Goal: Task Accomplishment & Management: Use online tool/utility

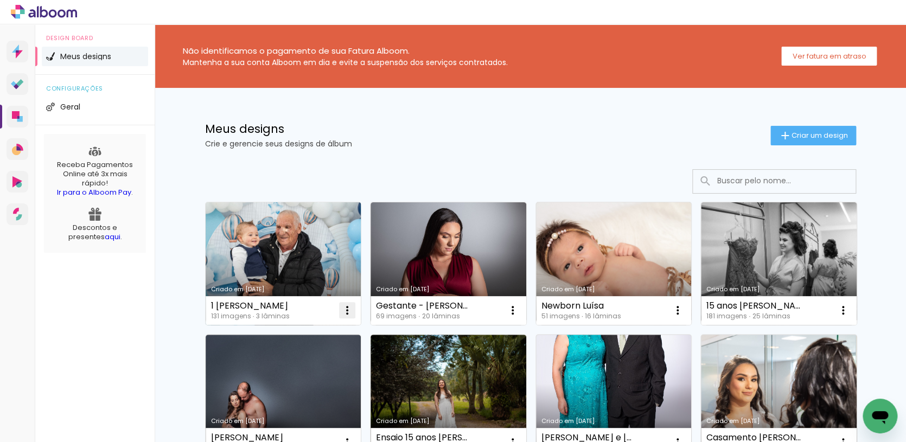
click at [349, 314] on iron-icon at bounding box center [347, 310] width 13 height 13
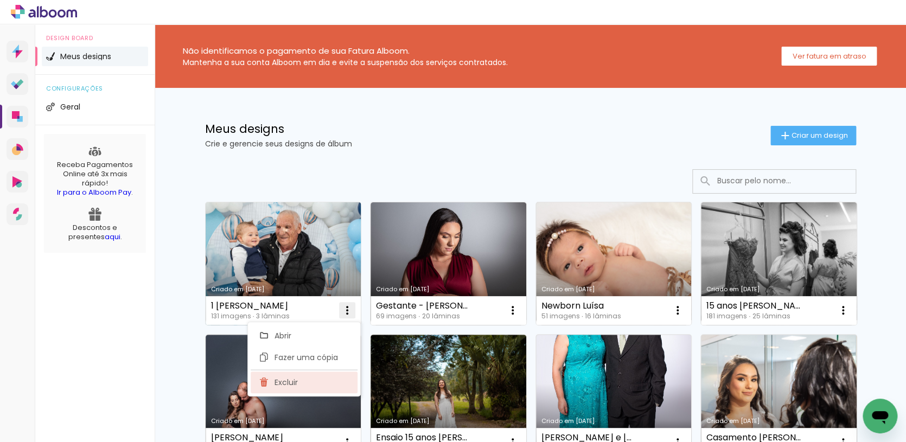
click at [310, 380] on paper-item "Excluir" at bounding box center [304, 383] width 107 height 22
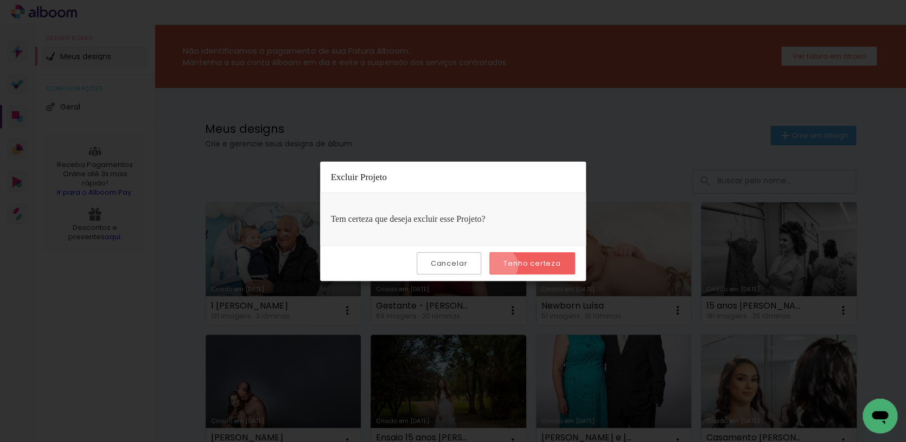
click at [503, 265] on paper-button "Tenho certeza" at bounding box center [531, 263] width 85 height 22
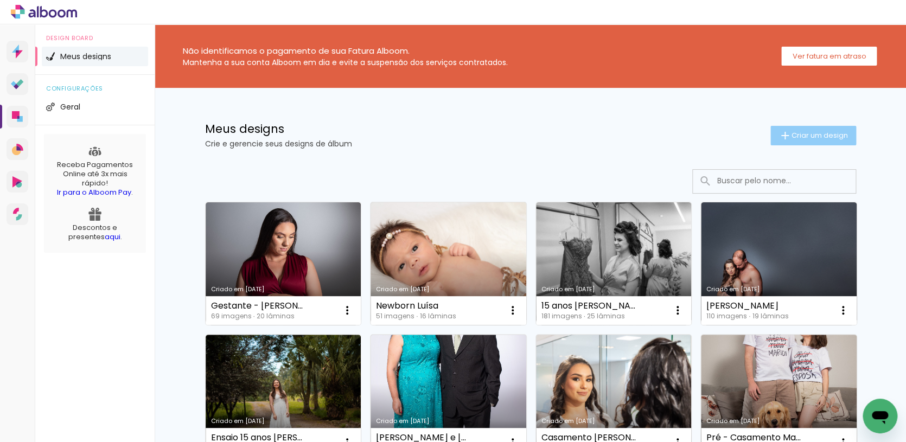
click at [799, 137] on span "Criar um design" at bounding box center [820, 135] width 56 height 7
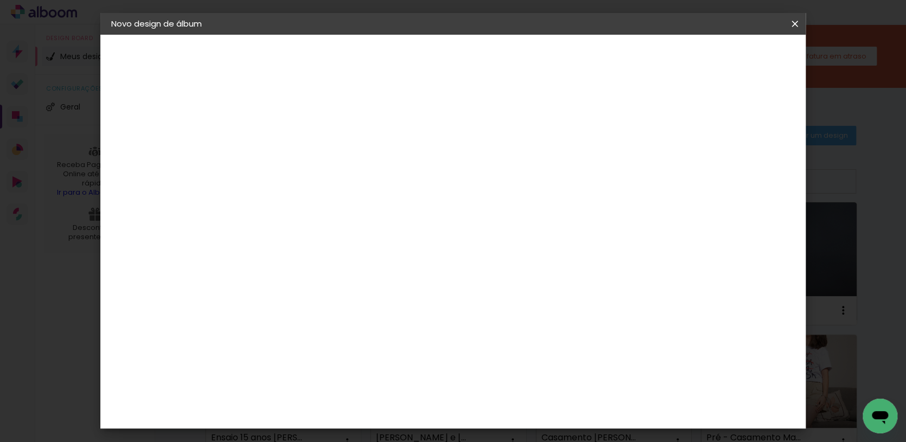
click at [289, 144] on input at bounding box center [289, 145] width 0 height 17
type input "1 [PERSON_NAME]"
type paper-input "1 [PERSON_NAME]"
click at [400, 50] on paper-button "Avançar" at bounding box center [373, 57] width 53 height 18
click at [346, 201] on input at bounding box center [317, 207] width 110 height 14
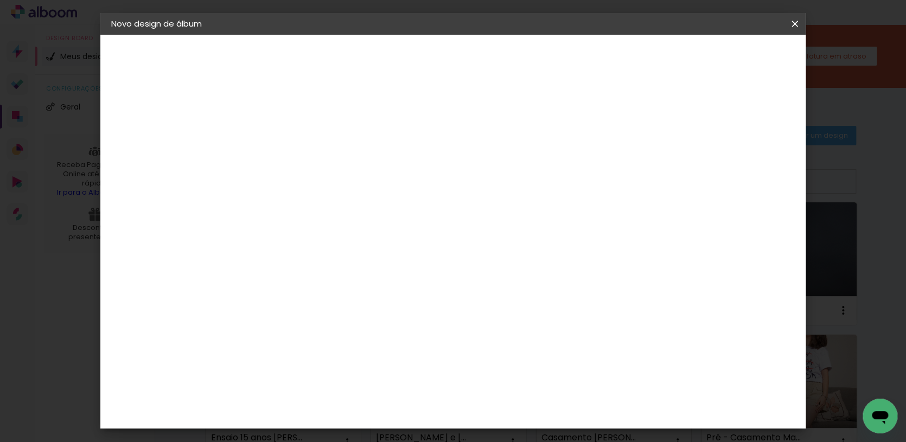
type input "go"
type paper-input "go"
click at [308, 244] on div "Go image" at bounding box center [294, 247] width 27 height 17
click at [0, 0] on slot "Avançar" at bounding box center [0, 0] width 0 height 0
click at [331, 181] on input "text" at bounding box center [310, 189] width 42 height 17
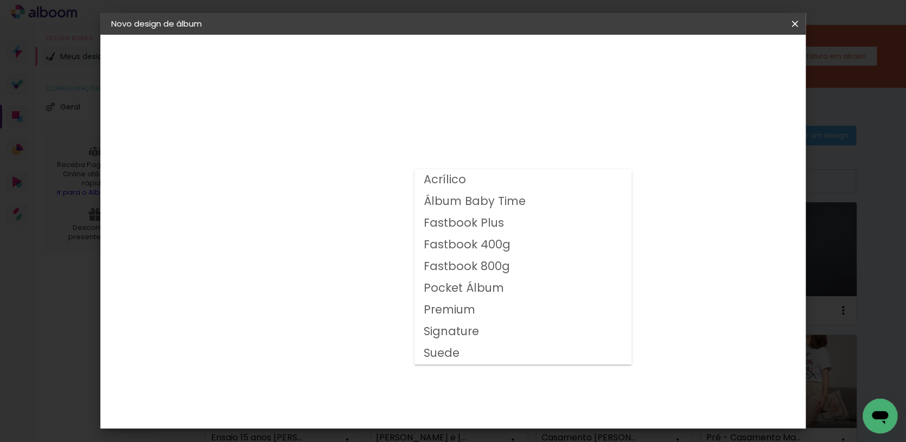
click at [518, 244] on paper-item "Fastbook 400g" at bounding box center [523, 245] width 217 height 22
type input "Fastbook 400g"
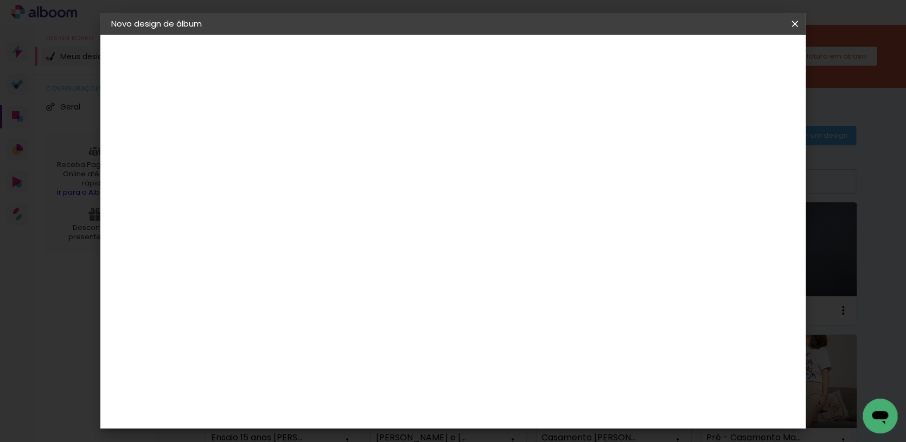
click at [402, 388] on span "25 × 25 cm" at bounding box center [382, 402] width 40 height 29
click at [466, 66] on paper-button "Avançar" at bounding box center [438, 57] width 53 height 18
click at [615, 120] on div at bounding box center [611, 117] width 10 height 10
type paper-checkbox "on"
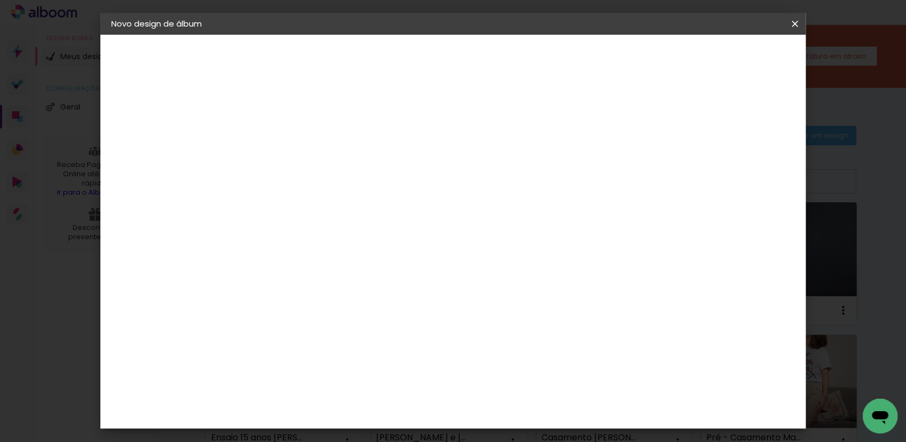
click at [677, 59] on span "Iniciar design" at bounding box center [651, 58] width 49 height 8
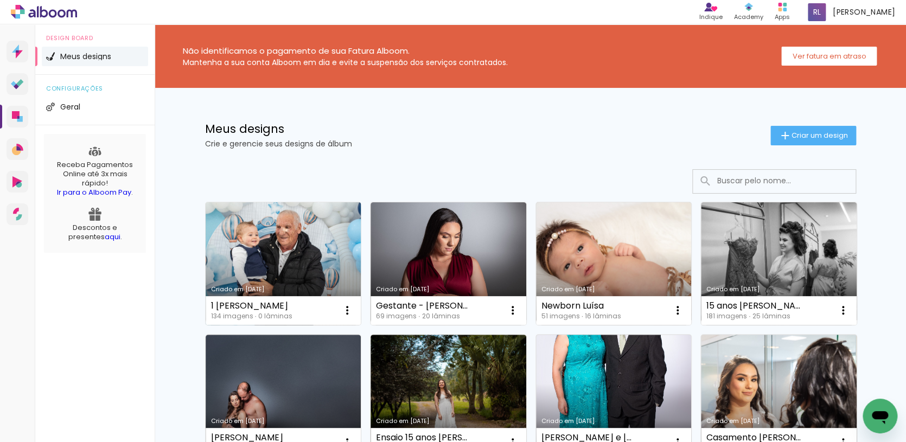
click at [293, 260] on link "Criado em [DATE]" at bounding box center [284, 263] width 156 height 123
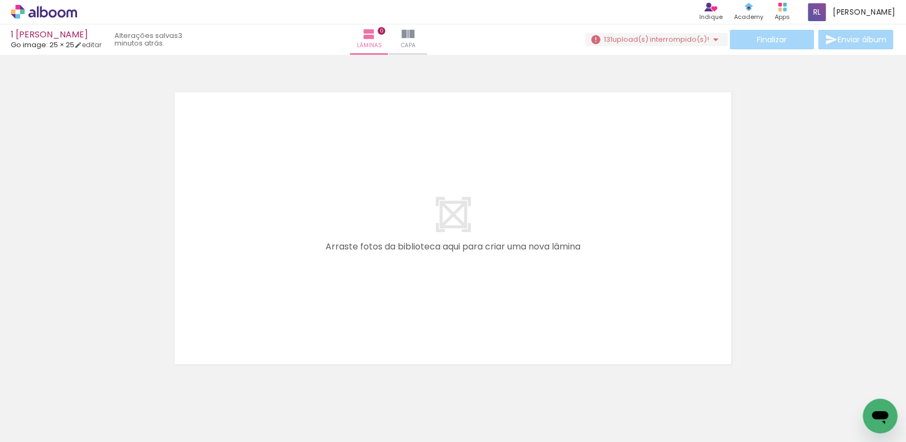
scroll to position [0, 4079]
click at [662, 39] on span "upload(s) interrompido(s)!" at bounding box center [661, 39] width 97 height 10
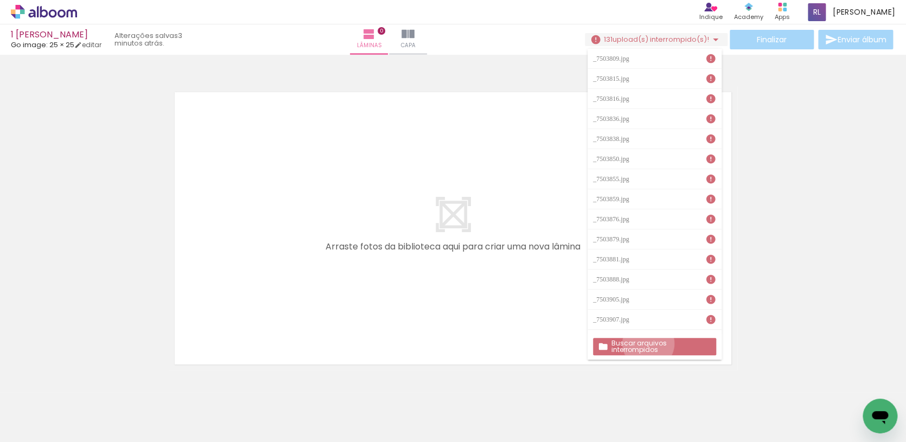
click at [0, 0] on slot "Buscar arquivos interrompidos" at bounding box center [0, 0] width 0 height 0
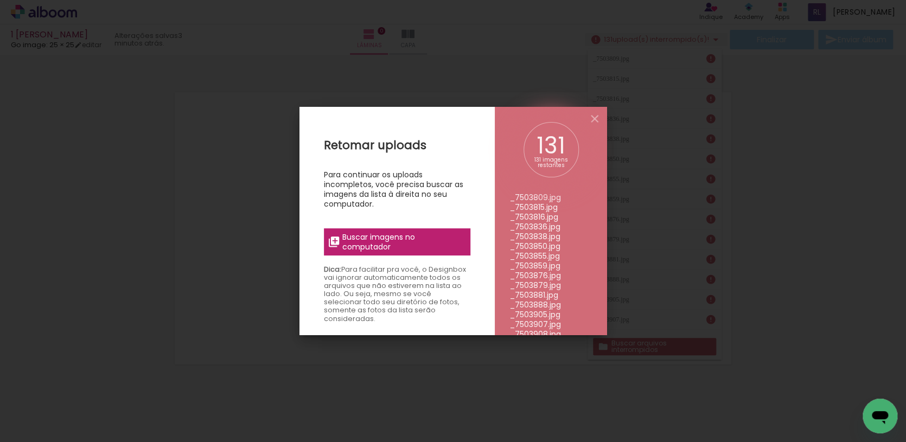
click at [443, 244] on span "Buscar imagens no computador" at bounding box center [402, 242] width 121 height 20
click at [0, 0] on input "file" at bounding box center [0, 0] width 0 height 0
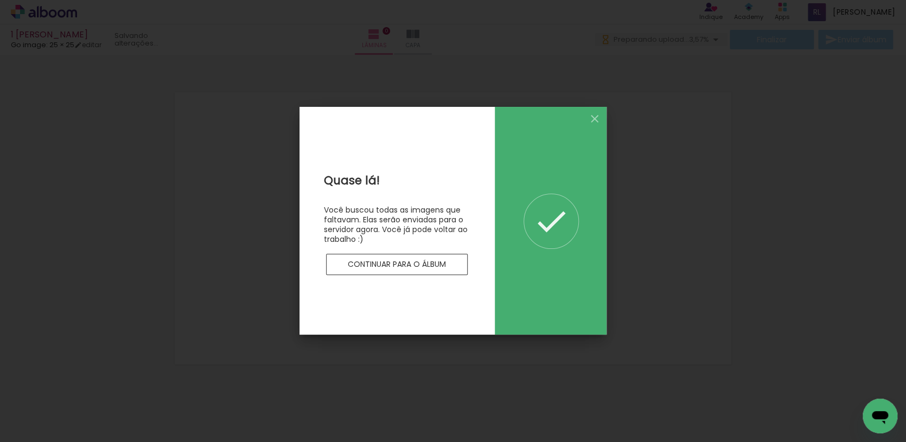
scroll to position [0, 0]
click at [0, 0] on slot "Continuar para o álbum" at bounding box center [0, 0] width 0 height 0
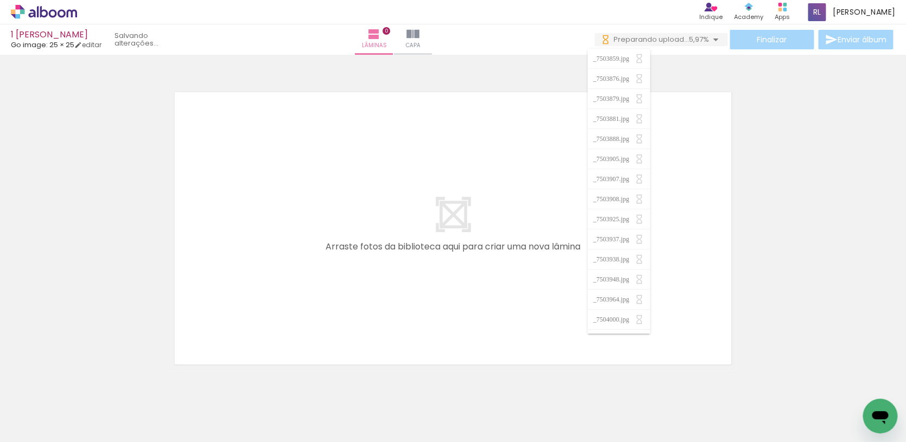
click at [699, 41] on span "5,97%" at bounding box center [699, 39] width 20 height 10
click at [699, 40] on span "5,97%" at bounding box center [699, 39] width 20 height 10
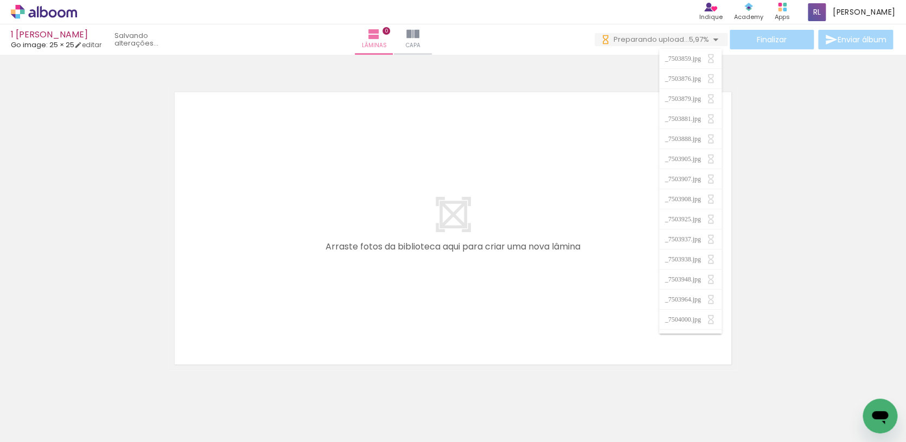
click at [780, 148] on div at bounding box center [453, 215] width 906 height 312
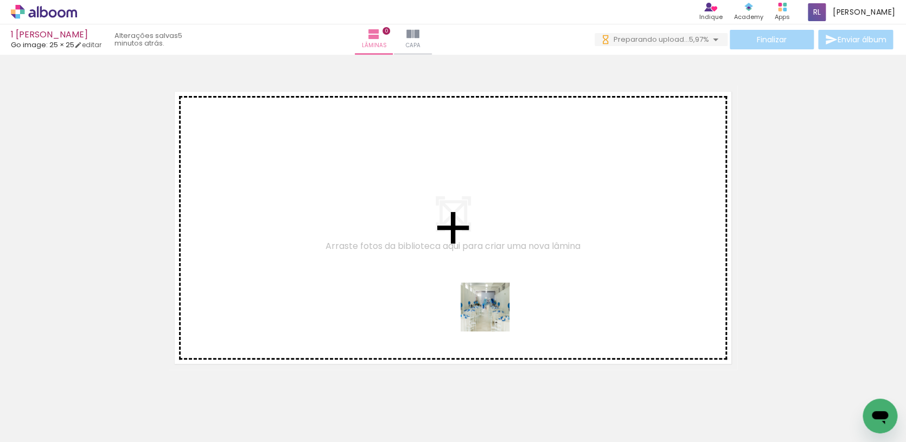
drag, startPoint x: 489, startPoint y: 403, endPoint x: 507, endPoint y: 345, distance: 60.4
click at [494, 298] on quentale-workspace at bounding box center [453, 221] width 906 height 442
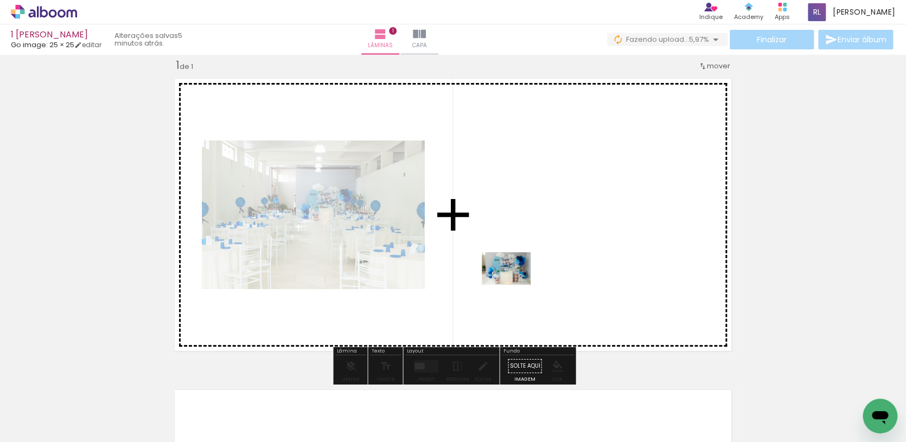
drag, startPoint x: 478, startPoint y: 406, endPoint x: 513, endPoint y: 317, distance: 95.0
click at [514, 285] on quentale-workspace at bounding box center [453, 221] width 906 height 442
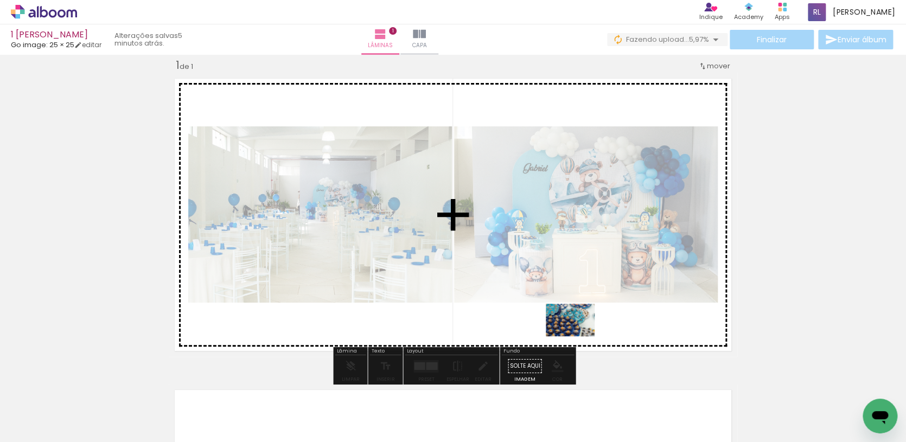
drag, startPoint x: 582, startPoint y: 415, endPoint x: 578, endPoint y: 336, distance: 78.8
click at [578, 336] on quentale-workspace at bounding box center [453, 221] width 906 height 442
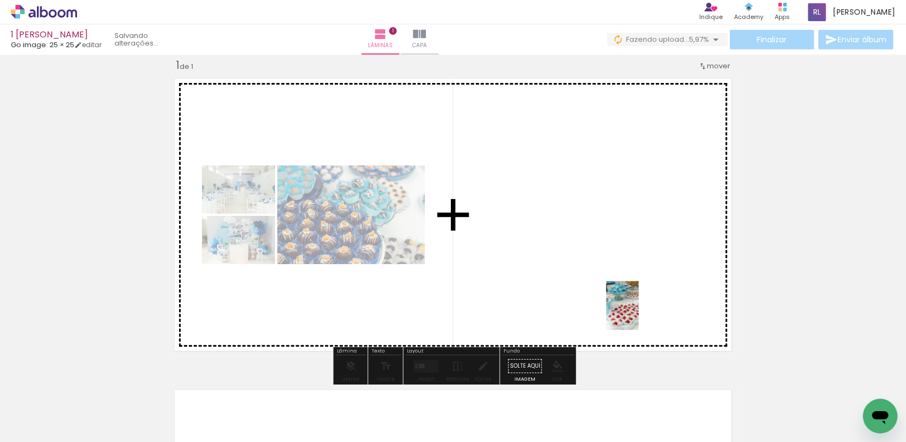
drag, startPoint x: 642, startPoint y: 409, endPoint x: 639, endPoint y: 314, distance: 95.6
click at [639, 314] on quentale-workspace at bounding box center [453, 221] width 906 height 442
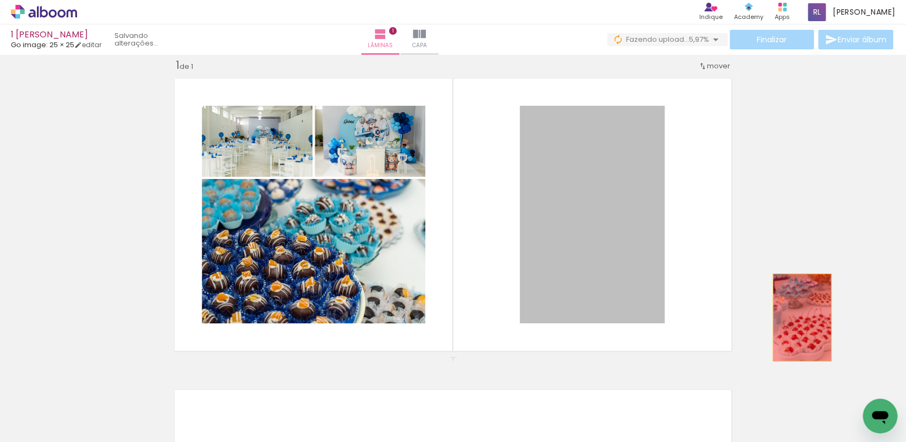
drag, startPoint x: 646, startPoint y: 304, endPoint x: 802, endPoint y: 318, distance: 156.4
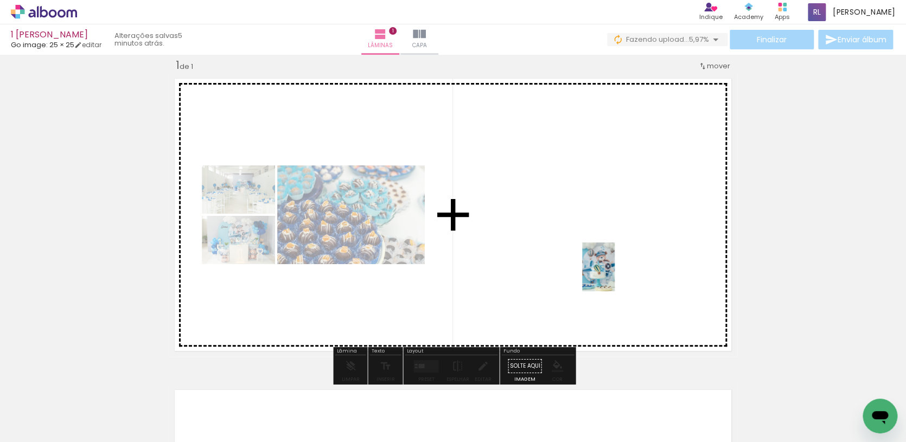
drag, startPoint x: 615, startPoint y: 391, endPoint x: 615, endPoint y: 275, distance: 115.6
click at [615, 275] on quentale-workspace at bounding box center [453, 221] width 906 height 442
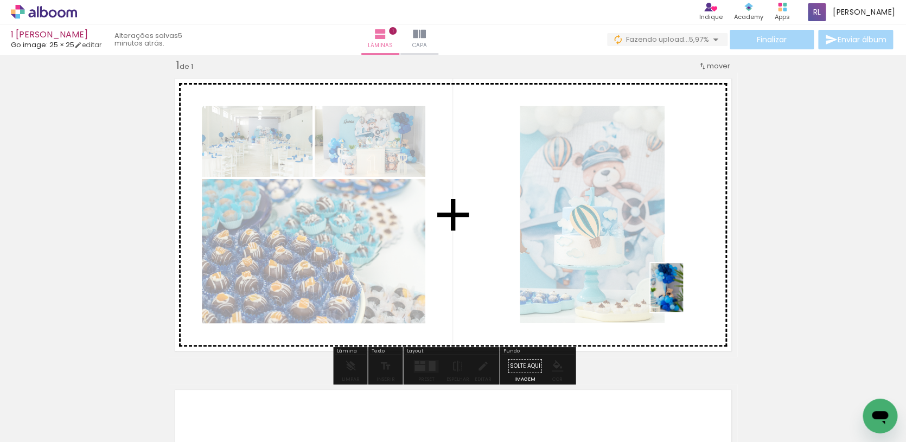
drag, startPoint x: 738, startPoint y: 407, endPoint x: 683, endPoint y: 296, distance: 124.0
click at [683, 296] on quentale-workspace at bounding box center [453, 221] width 906 height 442
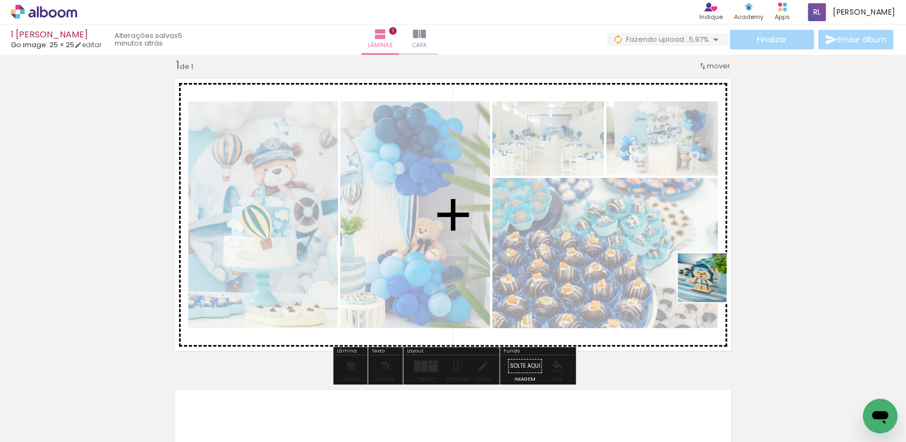
drag, startPoint x: 795, startPoint y: 398, endPoint x: 709, endPoint y: 285, distance: 142.0
click at [709, 285] on quentale-workspace at bounding box center [453, 221] width 906 height 442
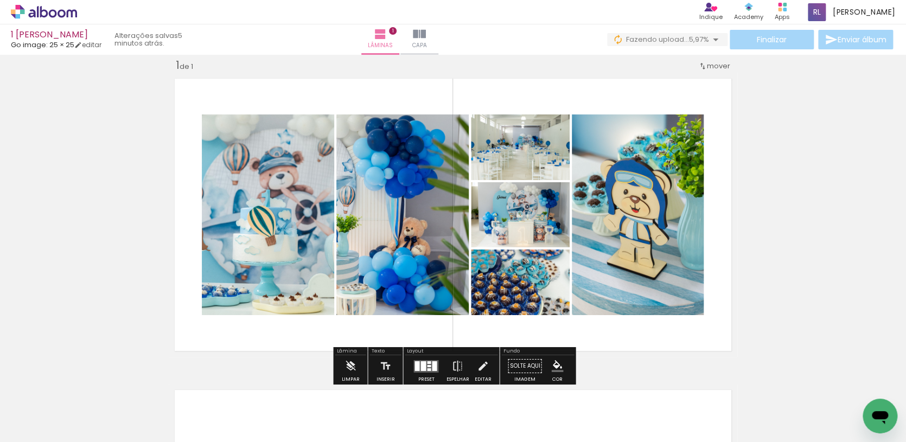
scroll to position [0, 5711]
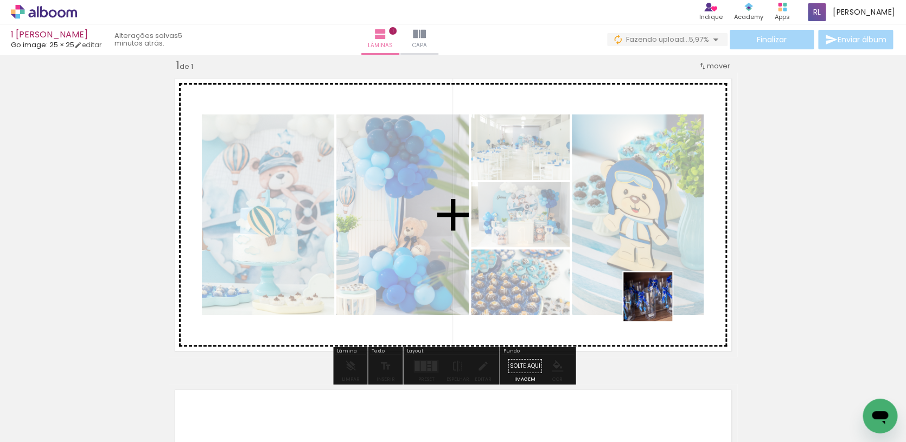
drag, startPoint x: 657, startPoint y: 410, endPoint x: 656, endPoint y: 304, distance: 105.3
click at [656, 304] on quentale-workspace at bounding box center [453, 221] width 906 height 442
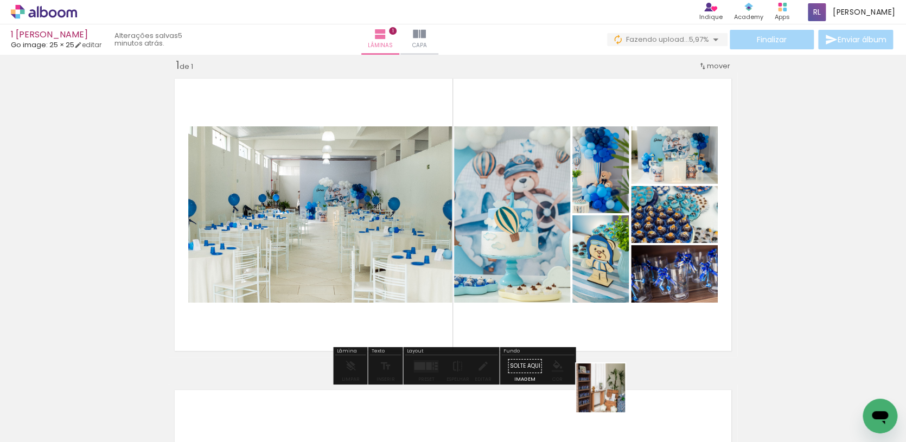
drag, startPoint x: 608, startPoint y: 405, endPoint x: 608, endPoint y: 314, distance: 90.6
click at [608, 314] on quentale-workspace at bounding box center [453, 221] width 906 height 442
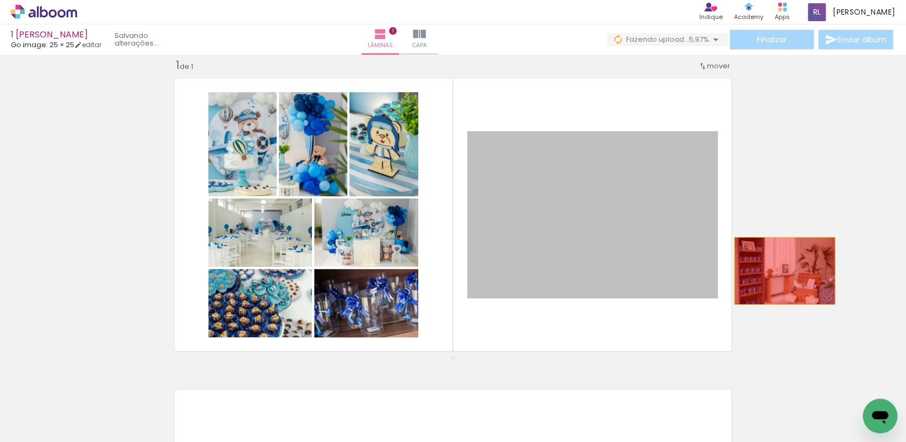
drag, startPoint x: 658, startPoint y: 275, endPoint x: 785, endPoint y: 271, distance: 127.0
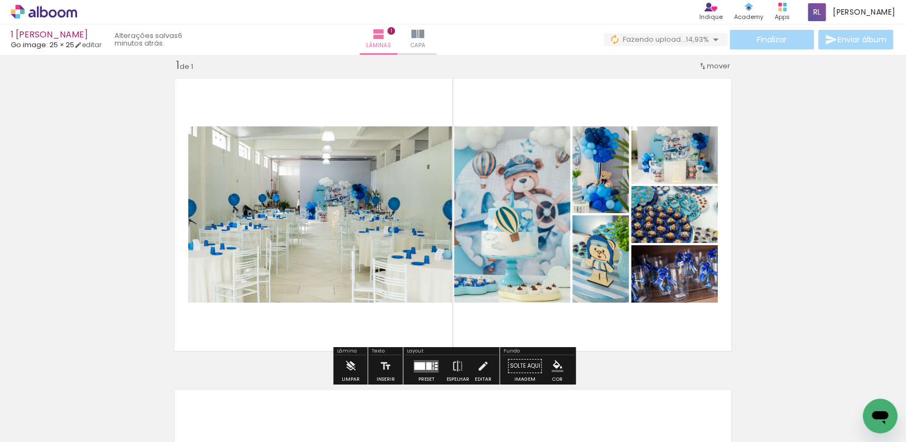
click at [428, 365] on div at bounding box center [428, 366] width 5 height 8
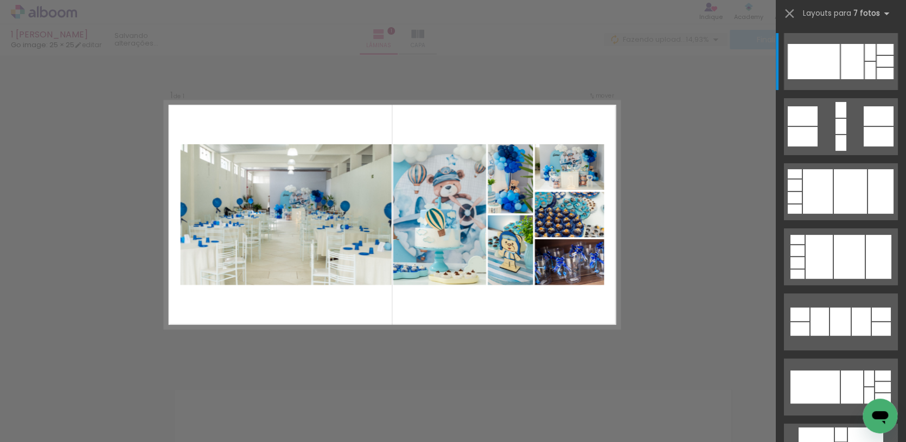
scroll to position [14, 0]
click at [622, 316] on div "Confirmar Cancelar" at bounding box center [453, 365] width 906 height 649
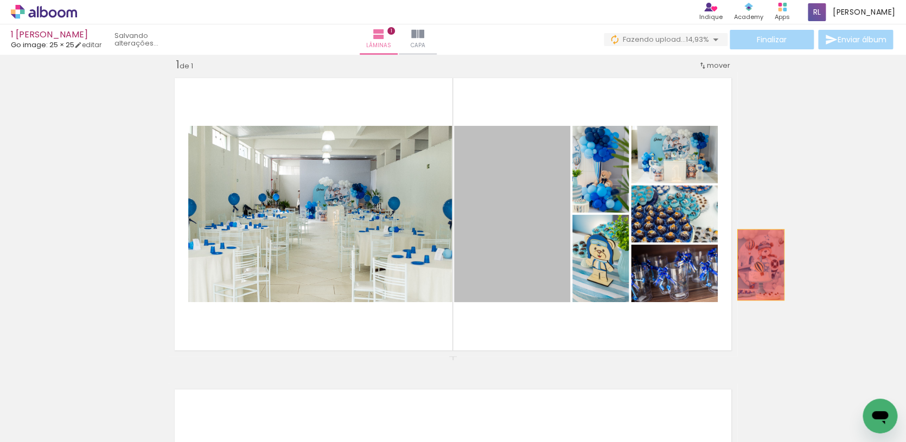
drag, startPoint x: 534, startPoint y: 265, endPoint x: 773, endPoint y: 266, distance: 238.7
click at [773, 266] on div "Inserir lâmina 1 de 1" at bounding box center [453, 355] width 906 height 623
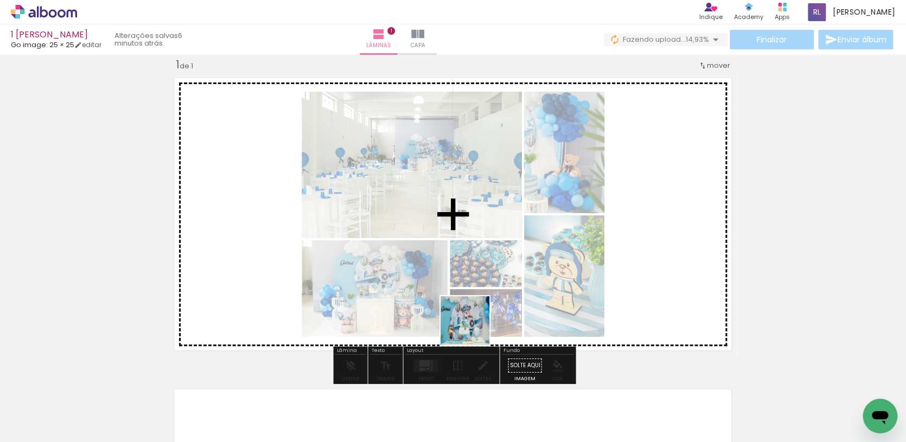
drag, startPoint x: 462, startPoint y: 345, endPoint x: 501, endPoint y: 296, distance: 62.5
click at [496, 296] on quentale-workspace at bounding box center [453, 221] width 906 height 442
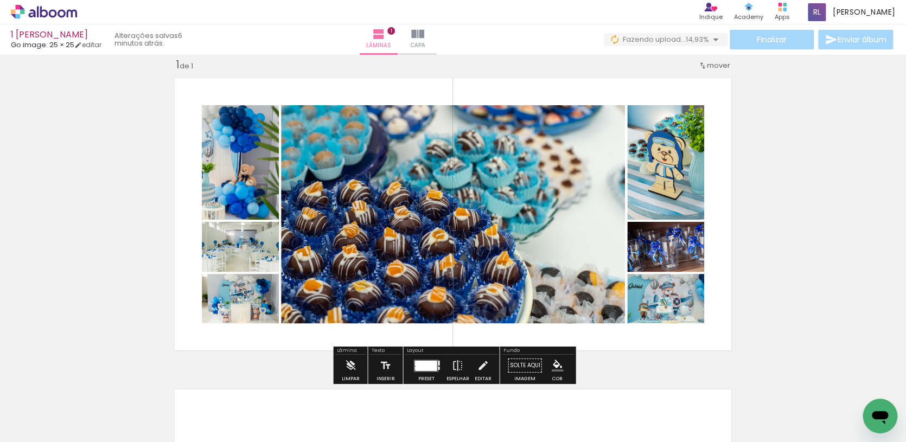
click at [430, 363] on div at bounding box center [426, 365] width 22 height 10
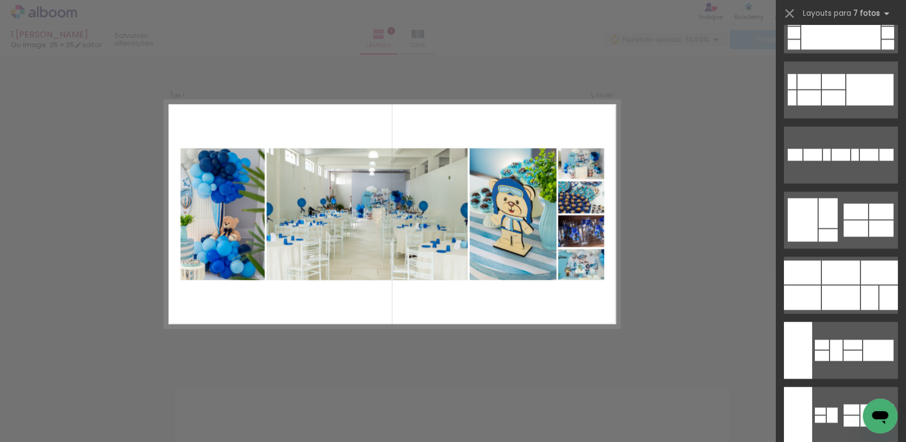
scroll to position [825, 0]
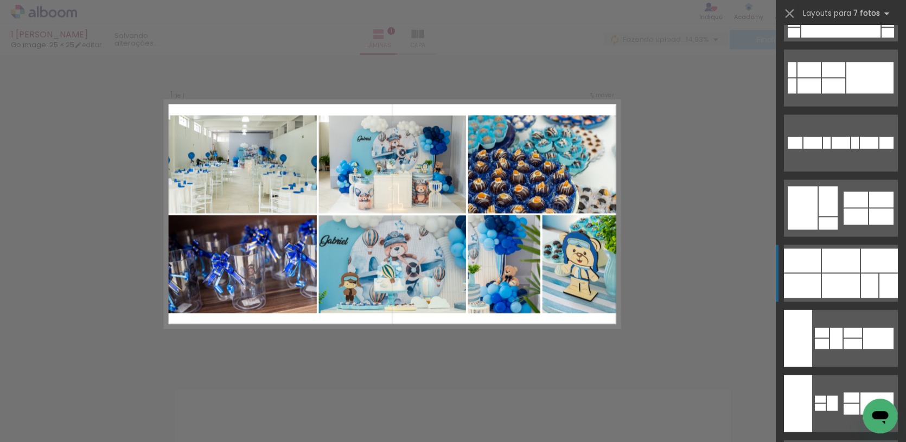
click at [830, 268] on div at bounding box center [841, 260] width 38 height 24
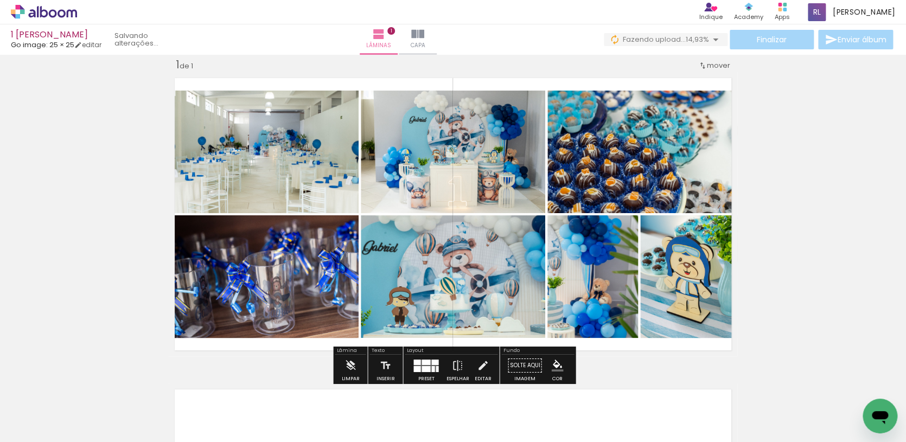
scroll to position [826, 0]
drag, startPoint x: 426, startPoint y: 361, endPoint x: 753, endPoint y: 289, distance: 334.6
click at [426, 361] on div at bounding box center [426, 361] width 9 height 5
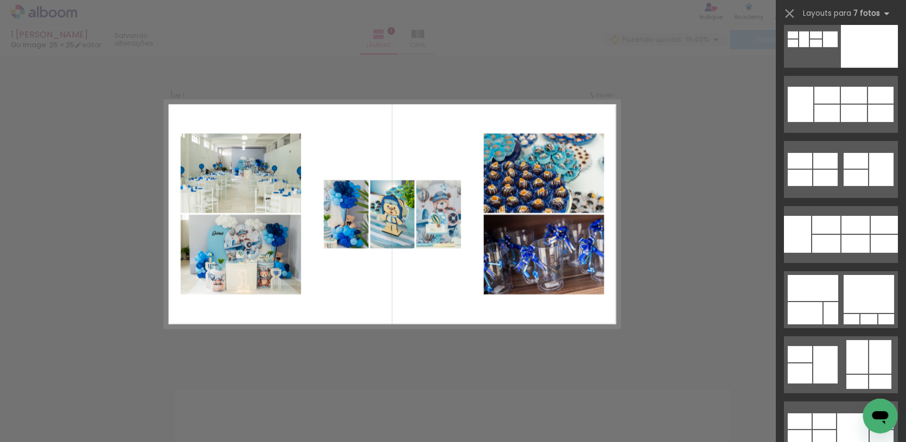
scroll to position [4048, 0]
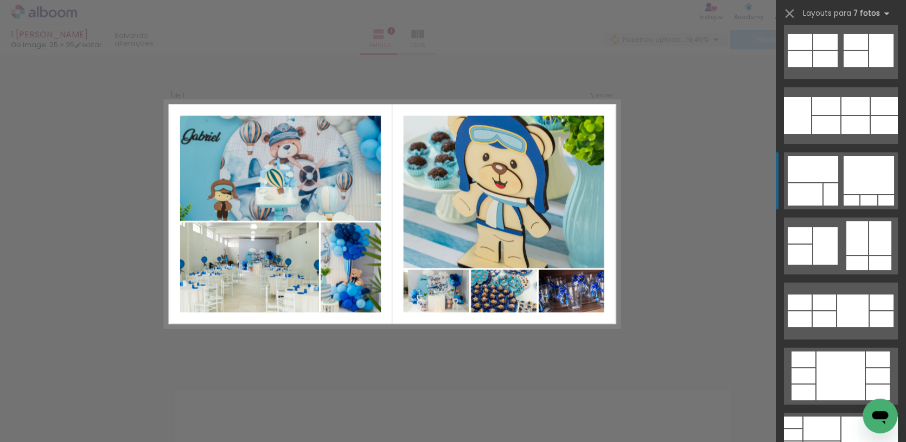
click at [846, 169] on div at bounding box center [869, 175] width 50 height 38
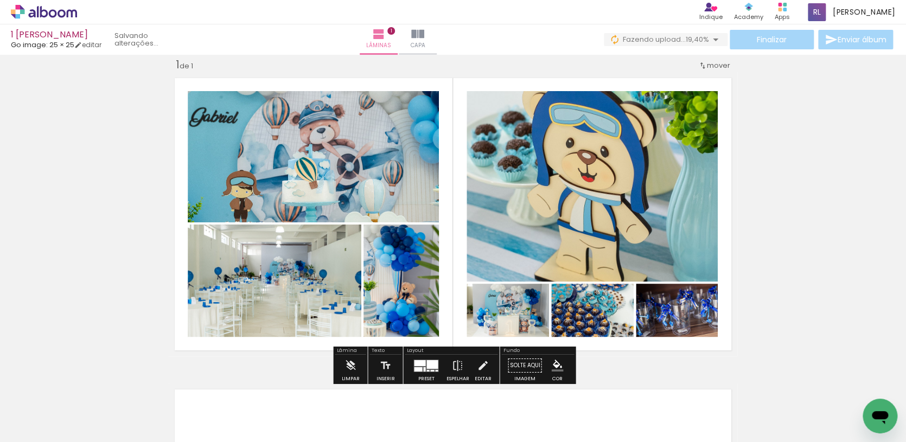
click at [421, 360] on div at bounding box center [419, 363] width 11 height 6
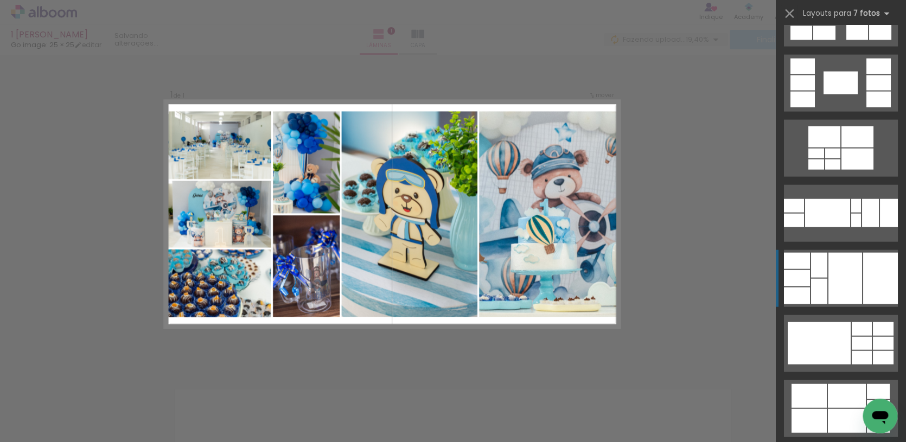
scroll to position [5236, 0]
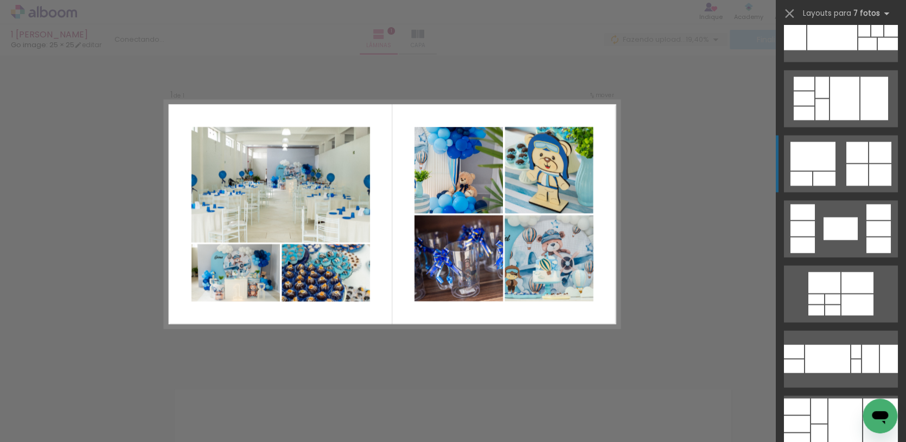
click at [836, 162] on quentale-layouter at bounding box center [841, 164] width 114 height 57
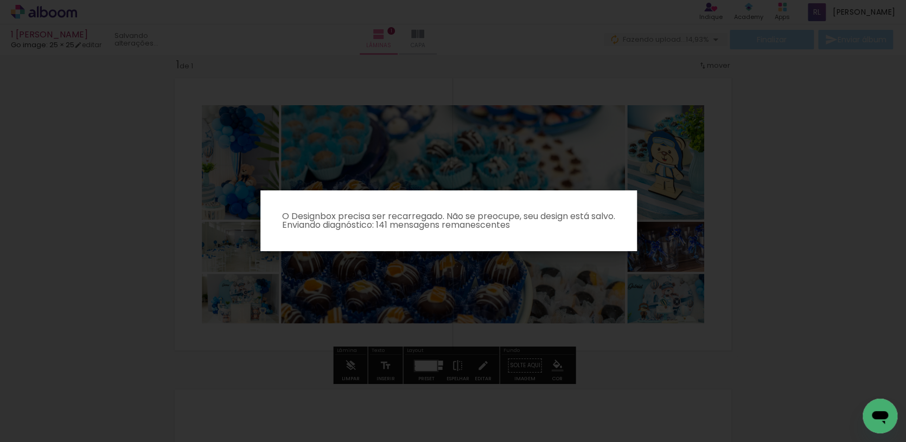
click at [479, 284] on iron-overlay-backdrop at bounding box center [453, 221] width 906 height 442
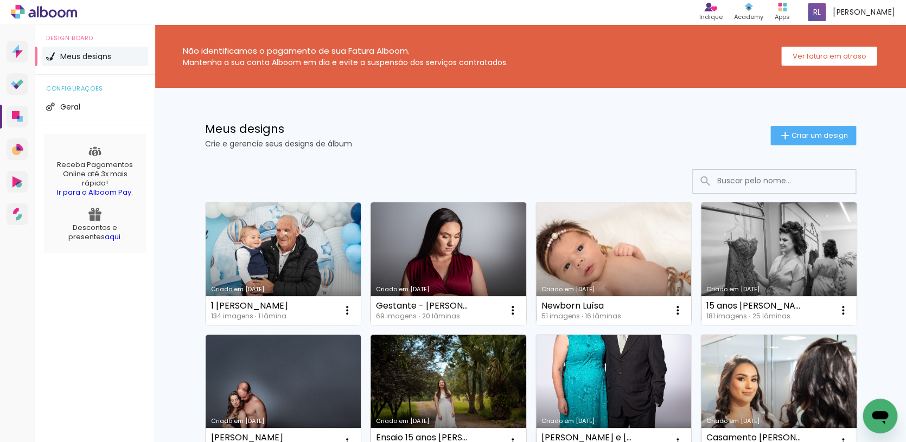
click at [279, 267] on link "Criado em [DATE]" at bounding box center [284, 263] width 156 height 123
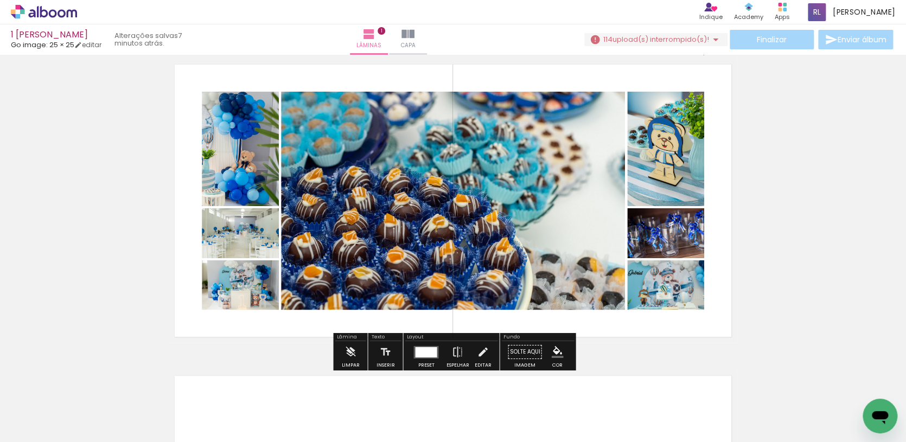
click at [428, 350] on div at bounding box center [426, 352] width 22 height 10
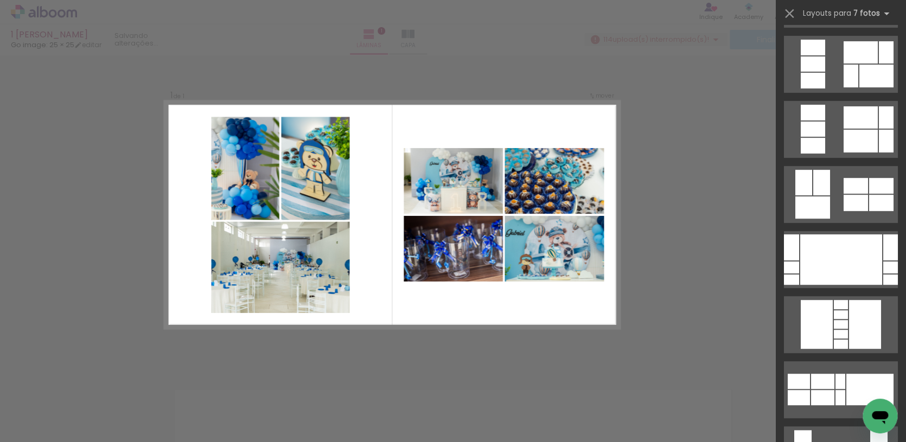
scroll to position [62, 0]
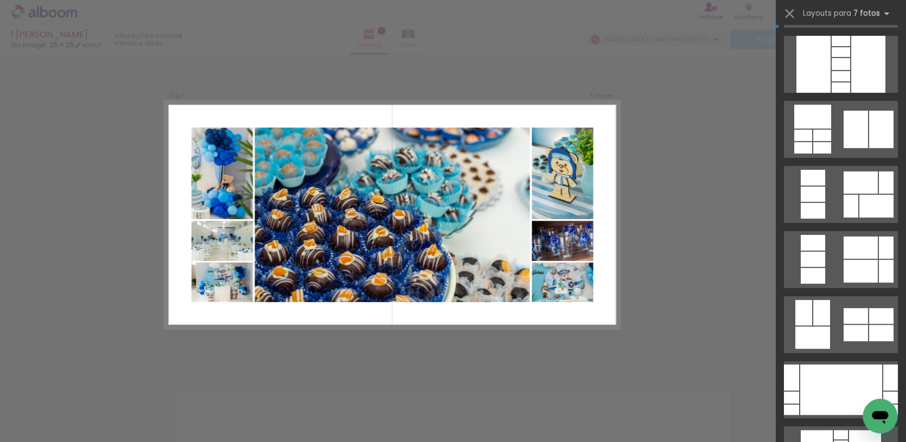
click at [635, 232] on div "Confirmar Cancelar" at bounding box center [453, 365] width 906 height 649
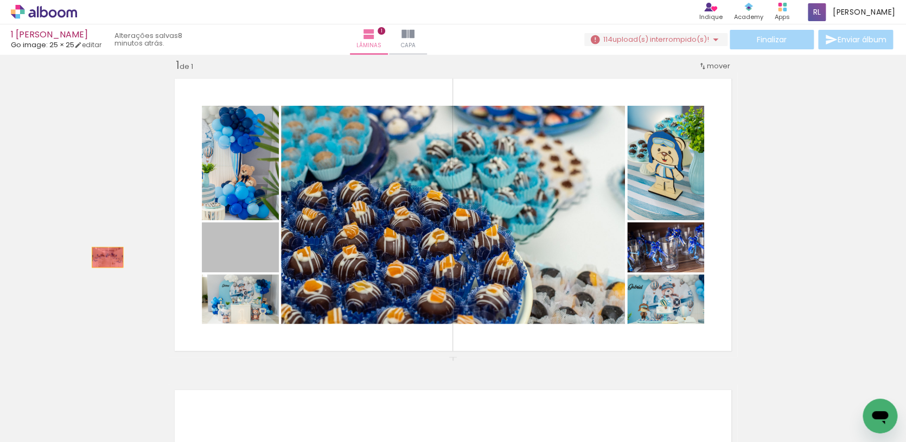
drag, startPoint x: 258, startPoint y: 263, endPoint x: 105, endPoint y: 259, distance: 153.1
click at [105, 259] on div "Inserir lâmina 1 de 1" at bounding box center [453, 356] width 906 height 623
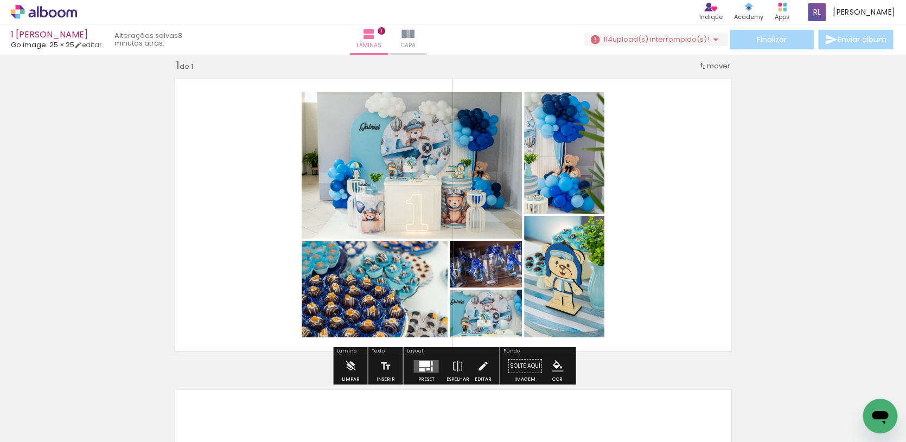
click at [413, 365] on quentale-layouter at bounding box center [425, 366] width 25 height 12
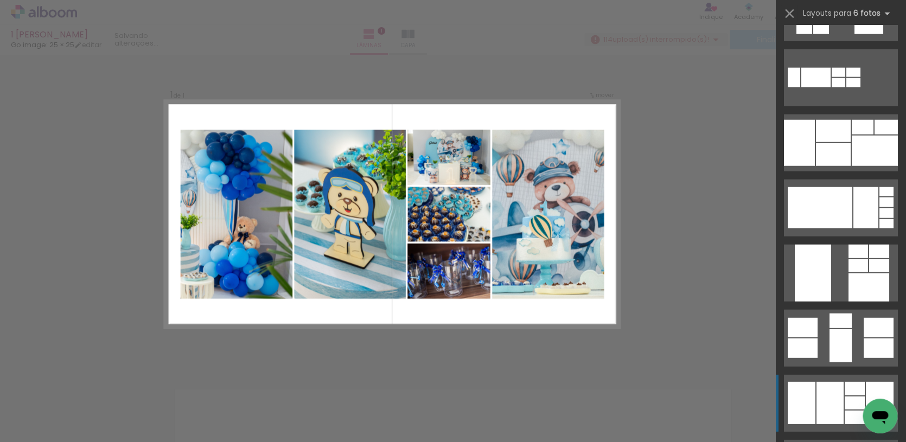
scroll to position [5574, 0]
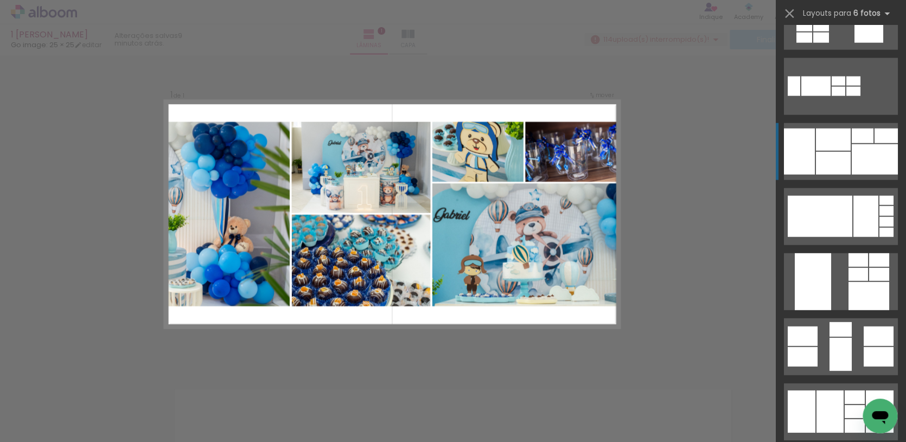
click at [844, 165] on div at bounding box center [833, 163] width 35 height 23
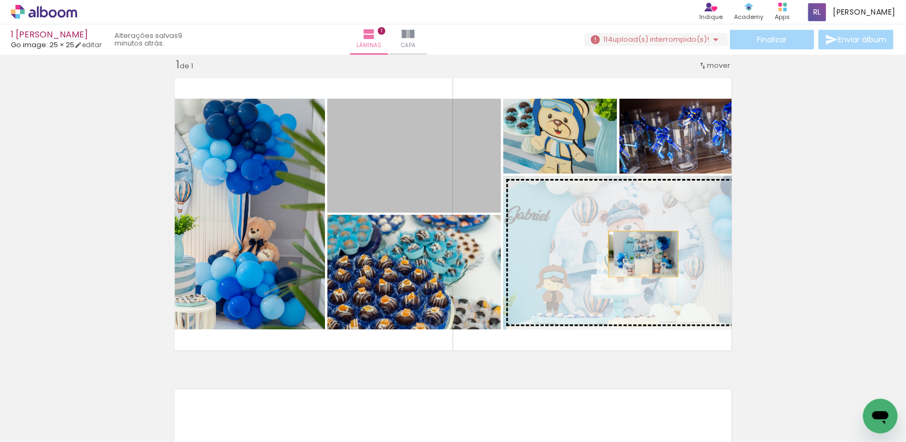
drag, startPoint x: 457, startPoint y: 174, endPoint x: 643, endPoint y: 254, distance: 202.7
click at [0, 0] on slot at bounding box center [0, 0] width 0 height 0
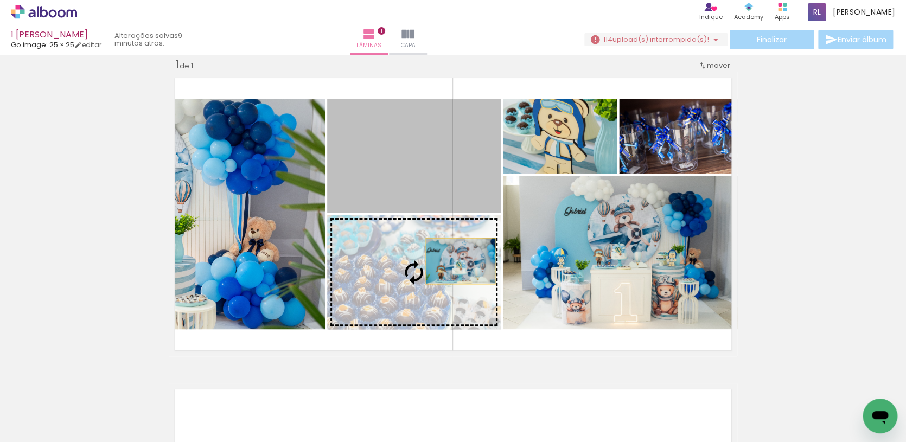
drag, startPoint x: 475, startPoint y: 198, endPoint x: 461, endPoint y: 262, distance: 65.6
click at [0, 0] on slot at bounding box center [0, 0] width 0 height 0
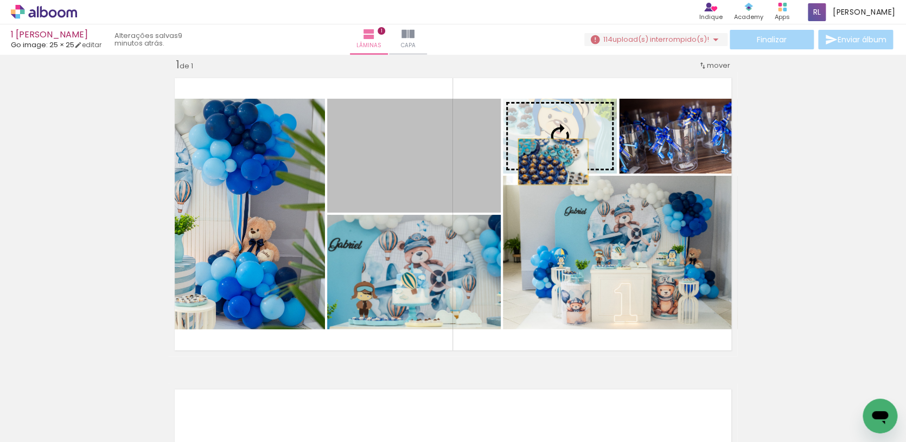
drag, startPoint x: 475, startPoint y: 194, endPoint x: 553, endPoint y: 162, distance: 83.7
click at [0, 0] on slot at bounding box center [0, 0] width 0 height 0
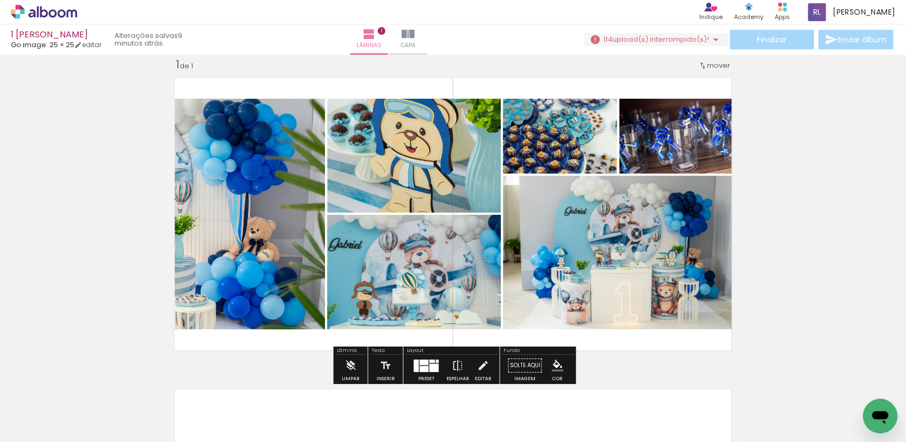
click at [429, 365] on div at bounding box center [433, 368] width 9 height 8
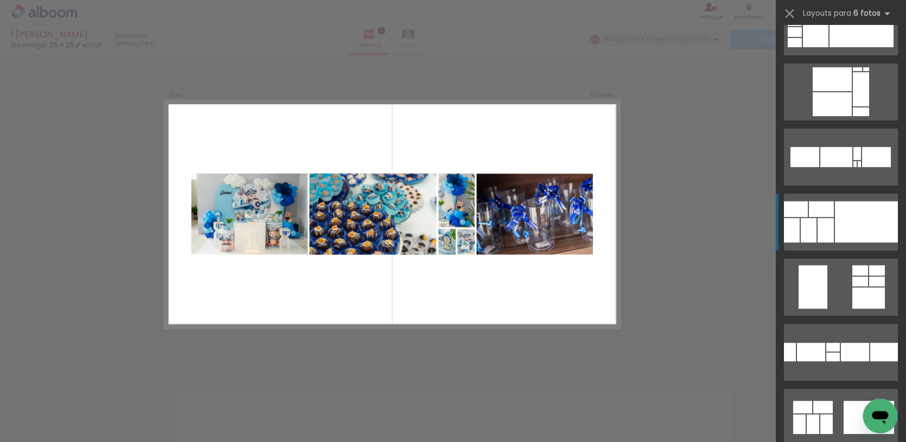
scroll to position [6416, 0]
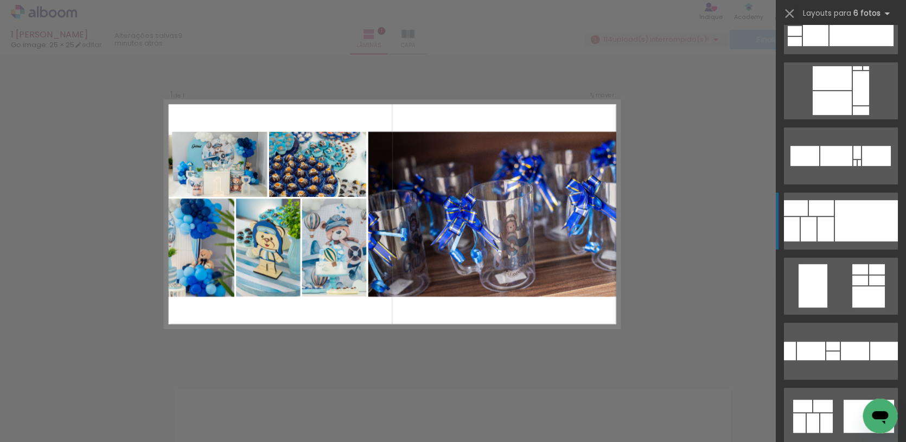
click at [837, 223] on div at bounding box center [866, 220] width 63 height 41
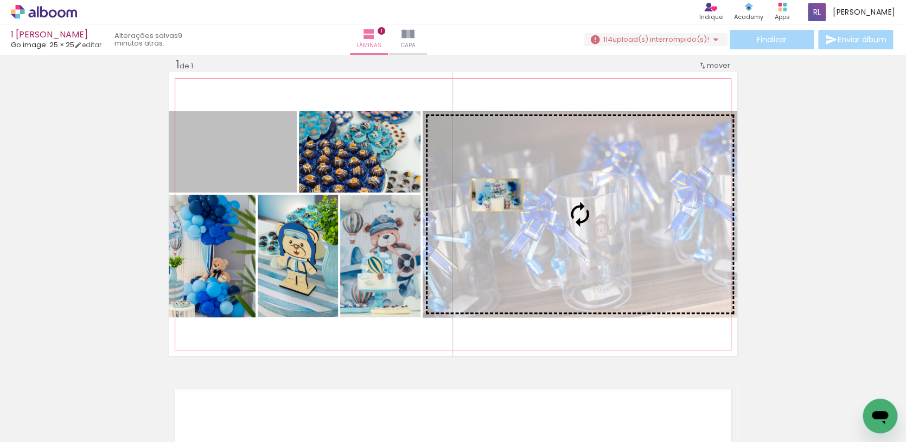
drag, startPoint x: 290, startPoint y: 170, endPoint x: 560, endPoint y: 208, distance: 272.9
click at [0, 0] on slot at bounding box center [0, 0] width 0 height 0
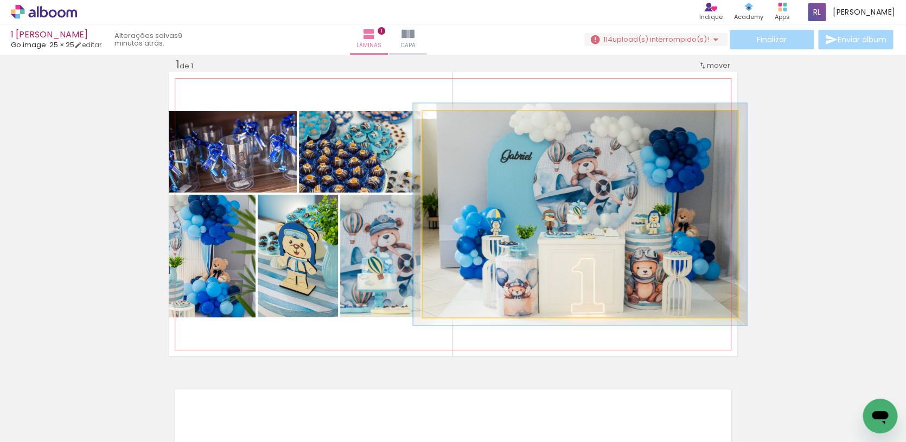
type paper-slider "106"
click at [451, 126] on div at bounding box center [450, 123] width 10 height 10
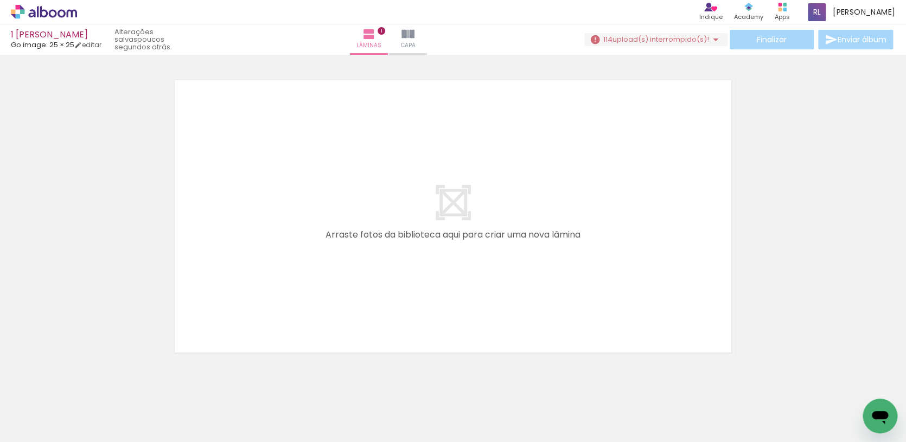
scroll to position [0, 4125]
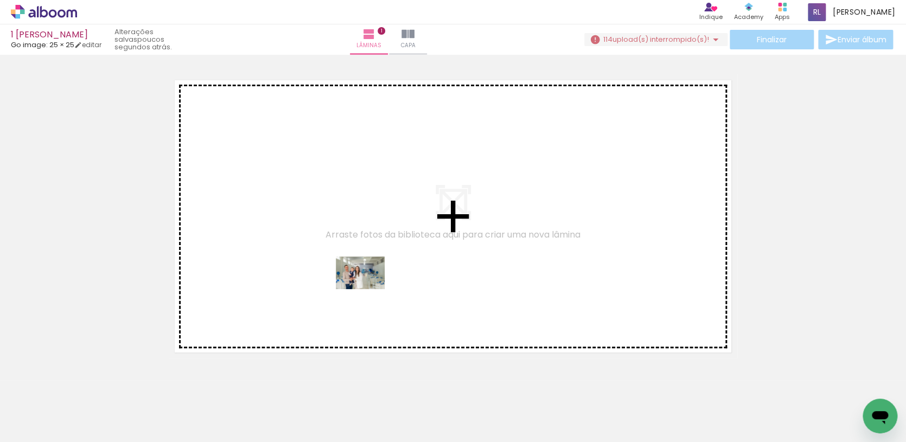
drag, startPoint x: 317, startPoint y: 415, endPoint x: 368, endPoint y: 289, distance: 135.3
click at [368, 289] on quentale-workspace at bounding box center [453, 221] width 906 height 442
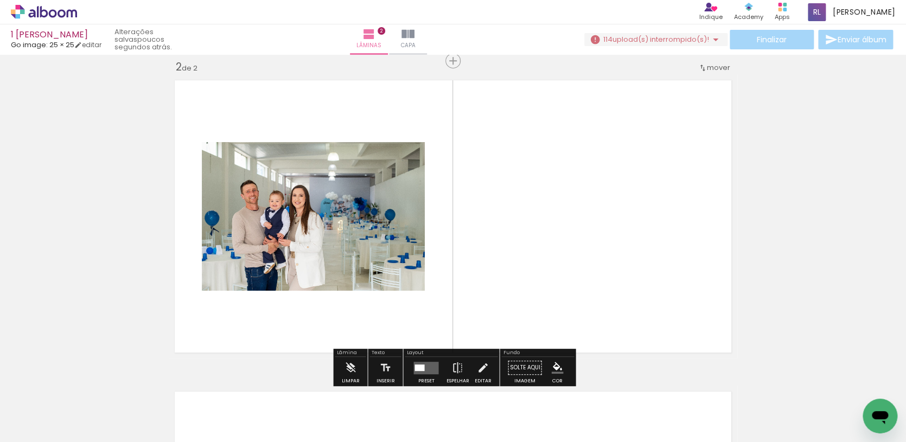
scroll to position [325, 0]
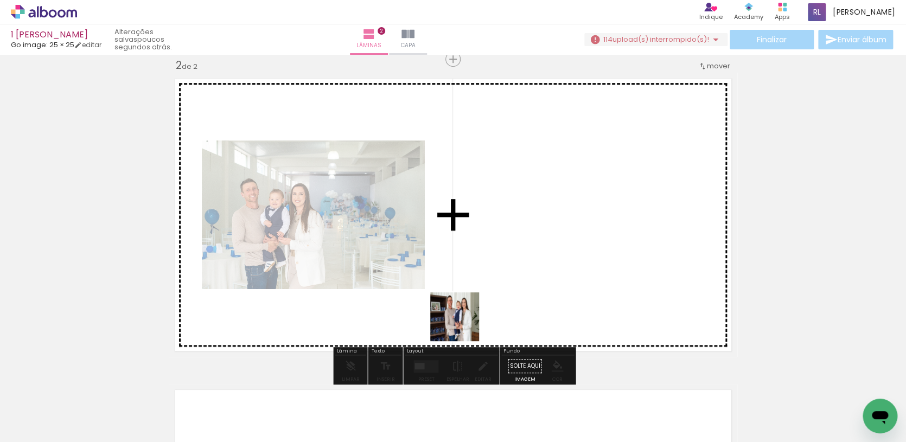
drag, startPoint x: 432, startPoint y: 401, endPoint x: 494, endPoint y: 280, distance: 135.6
click at [494, 280] on quentale-workspace at bounding box center [453, 221] width 906 height 442
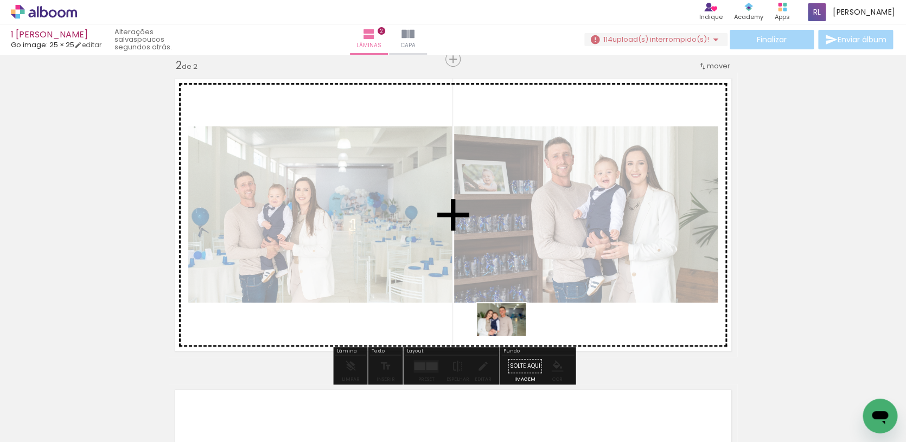
drag, startPoint x: 493, startPoint y: 409, endPoint x: 509, endPoint y: 335, distance: 75.0
click at [509, 335] on quentale-workspace at bounding box center [453, 221] width 906 height 442
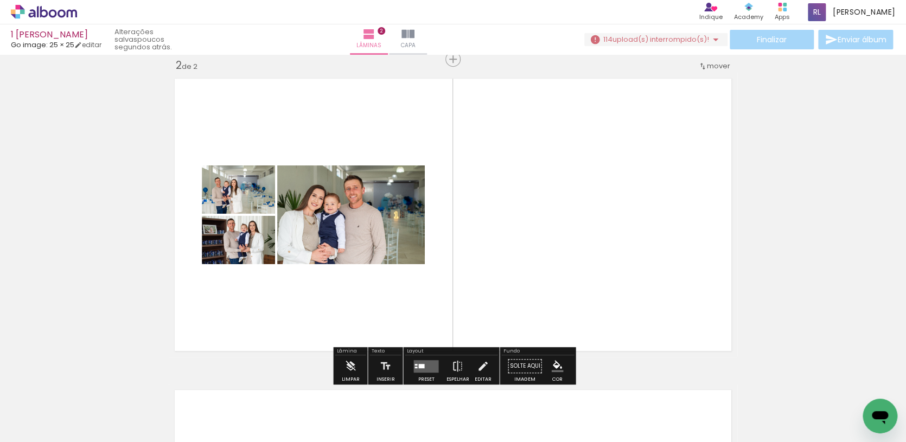
scroll to position [0, 4195]
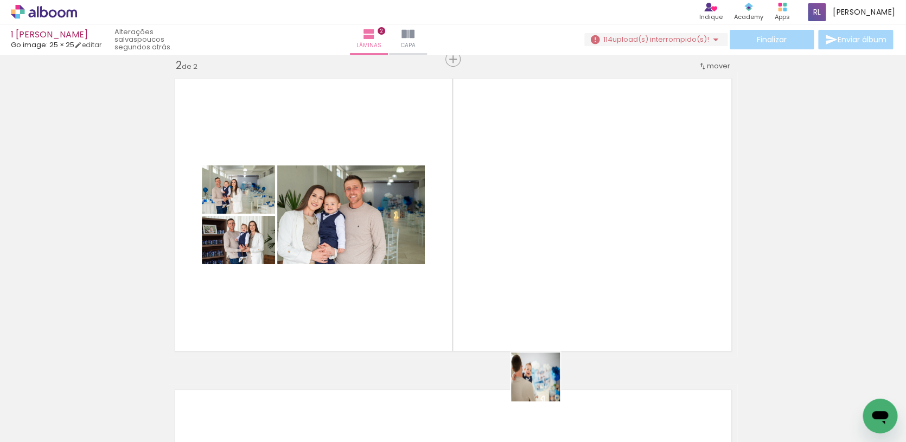
drag, startPoint x: 544, startPoint y: 385, endPoint x: 555, endPoint y: 305, distance: 81.0
click at [555, 305] on quentale-workspace at bounding box center [453, 221] width 906 height 442
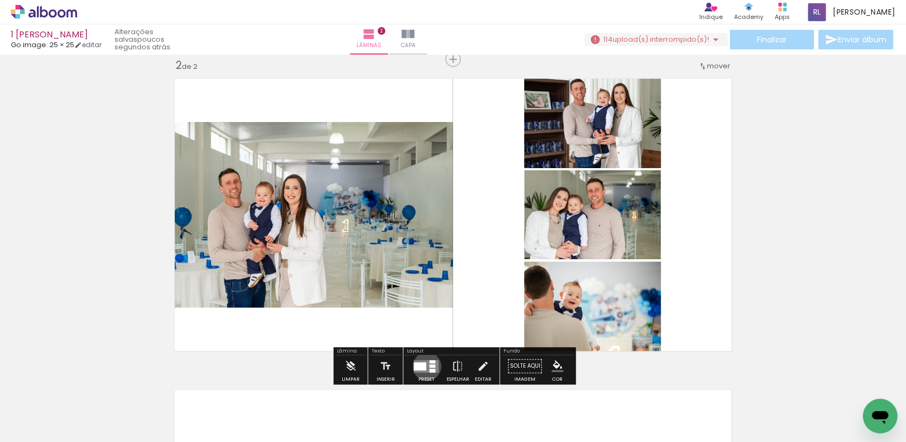
click at [424, 367] on quentale-layouter at bounding box center [425, 366] width 25 height 12
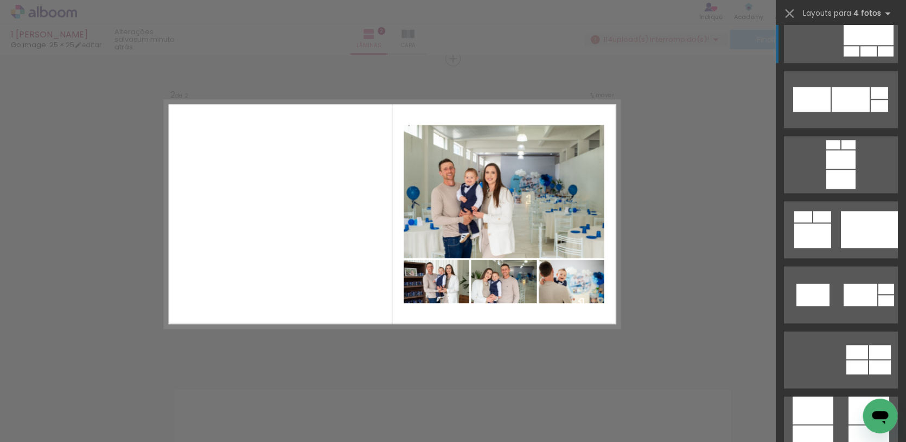
scroll to position [2705, 0]
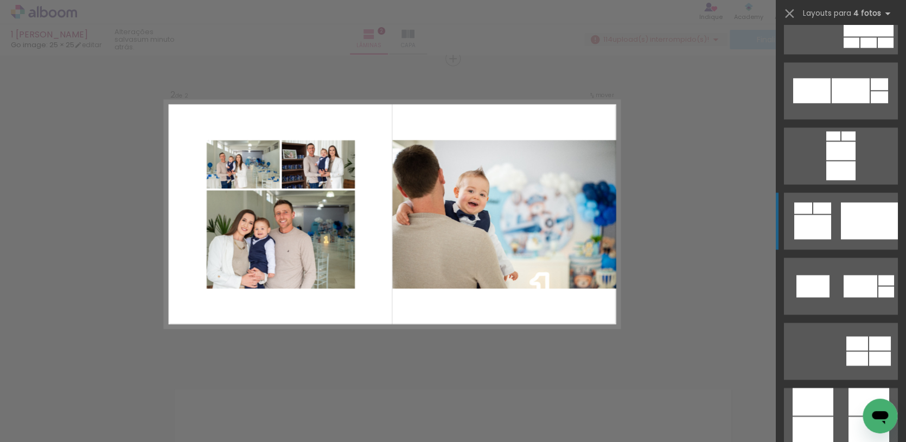
click at [838, 228] on quentale-layouter at bounding box center [841, 221] width 114 height 57
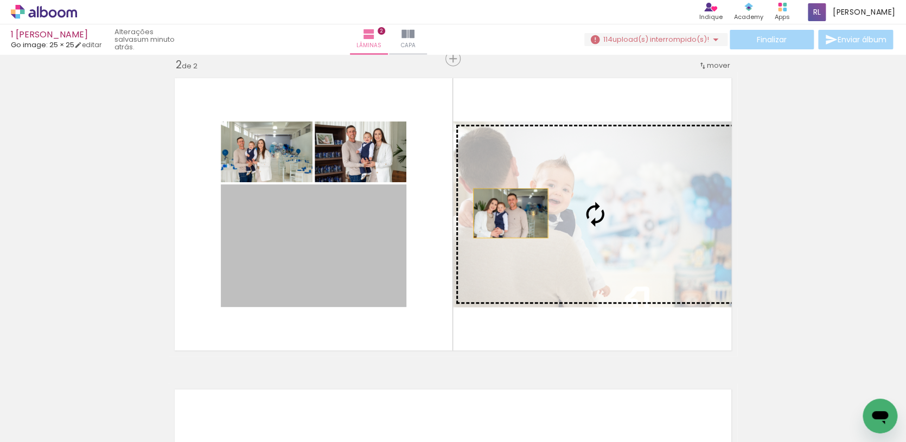
drag, startPoint x: 352, startPoint y: 235, endPoint x: 511, endPoint y: 213, distance: 160.5
click at [0, 0] on slot at bounding box center [0, 0] width 0 height 0
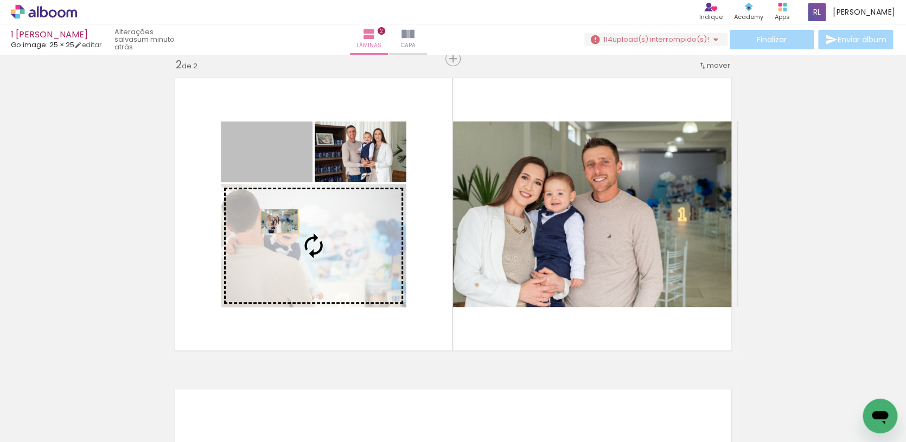
drag, startPoint x: 278, startPoint y: 169, endPoint x: 280, endPoint y: 223, distance: 54.3
click at [0, 0] on slot at bounding box center [0, 0] width 0 height 0
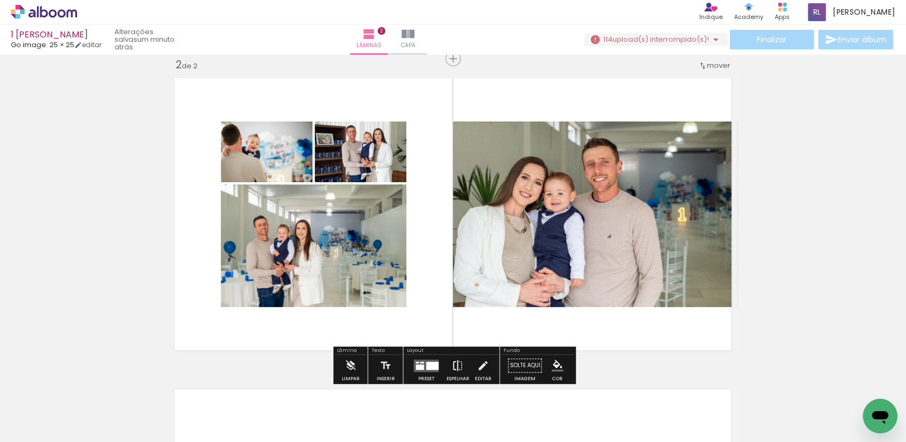
click at [460, 359] on iron-icon at bounding box center [457, 366] width 12 height 22
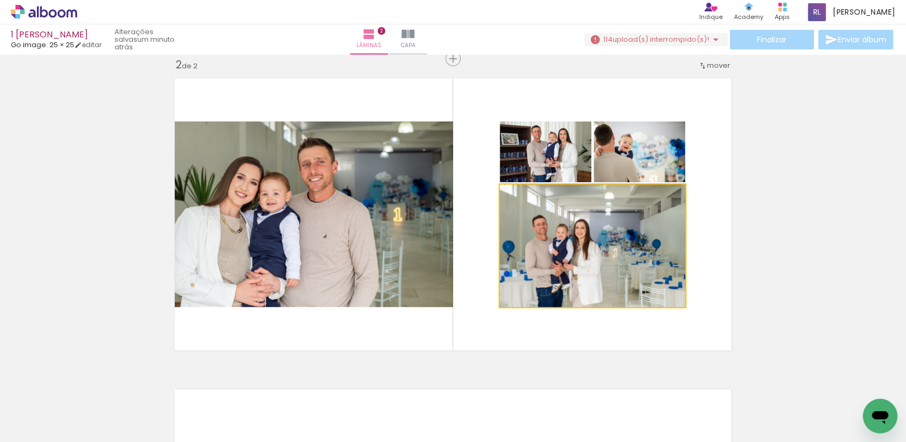
drag, startPoint x: 551, startPoint y: 270, endPoint x: 381, endPoint y: 228, distance: 175.4
click at [0, 0] on slot at bounding box center [0, 0] width 0 height 0
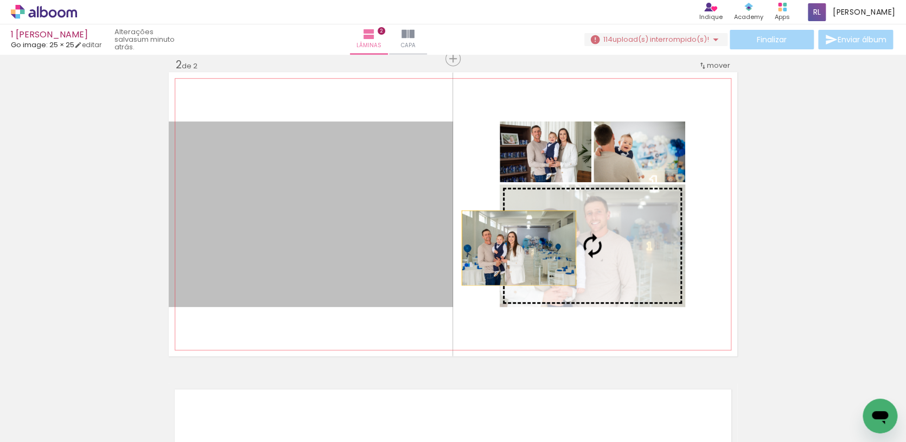
drag, startPoint x: 392, startPoint y: 240, endPoint x: 518, endPoint y: 249, distance: 125.7
click at [0, 0] on slot at bounding box center [0, 0] width 0 height 0
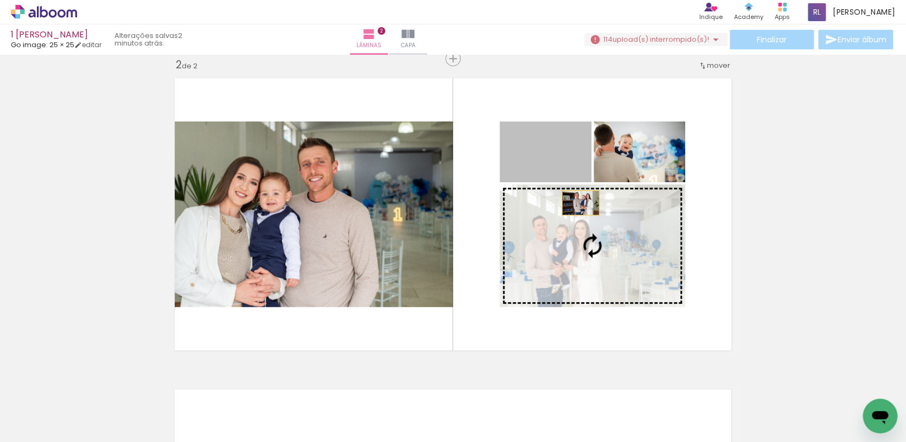
drag, startPoint x: 579, startPoint y: 163, endPoint x: 581, endPoint y: 212, distance: 49.4
click at [0, 0] on slot at bounding box center [0, 0] width 0 height 0
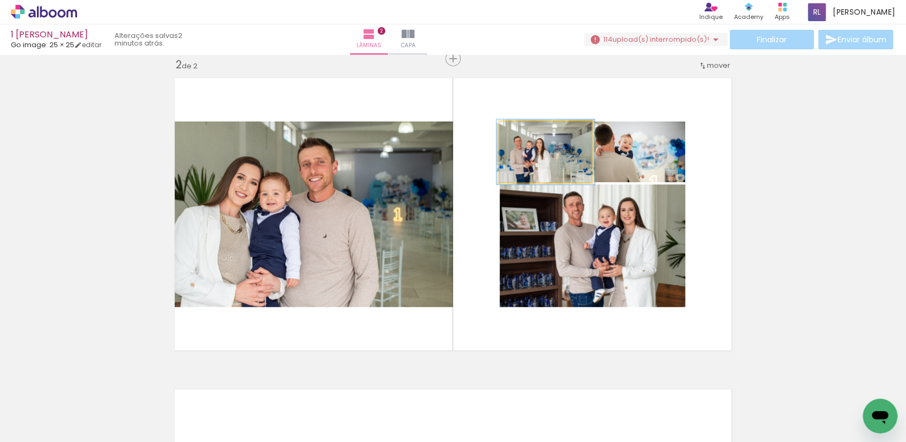
click at [526, 135] on div at bounding box center [528, 133] width 10 height 10
type paper-slider "113"
click at [534, 137] on div at bounding box center [530, 132] width 17 height 17
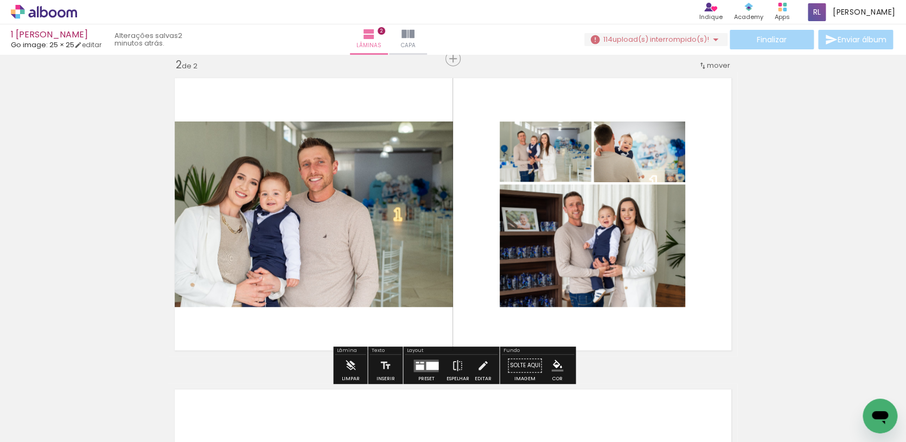
click at [766, 165] on div "Inserir lâmina 1 de 2 Inserir lâmina 2 de 2" at bounding box center [453, 200] width 906 height 935
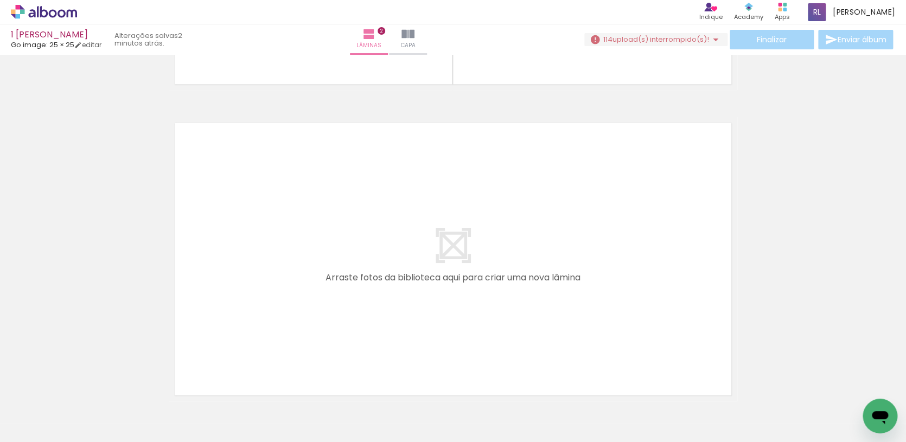
scroll to position [594, 0]
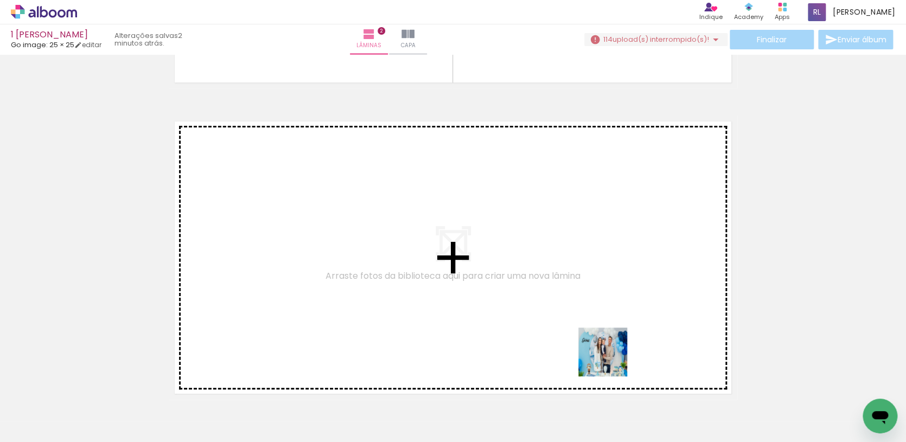
drag, startPoint x: 612, startPoint y: 412, endPoint x: 609, endPoint y: 307, distance: 105.8
click at [609, 307] on quentale-workspace at bounding box center [453, 221] width 906 height 442
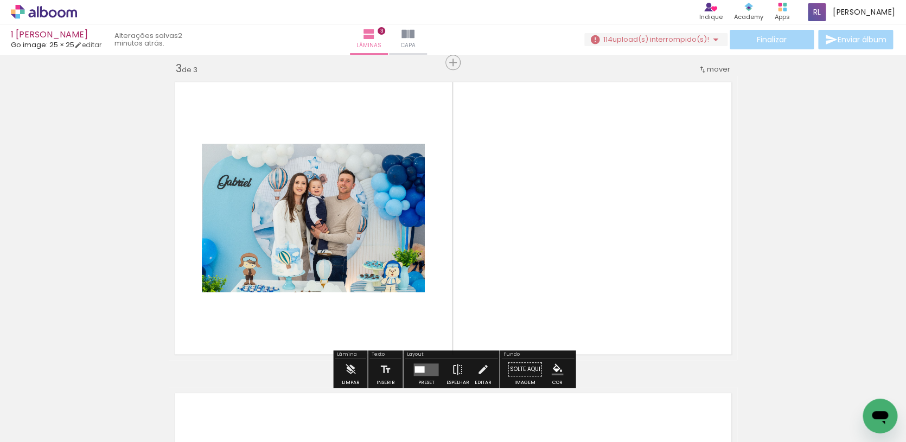
scroll to position [636, 0]
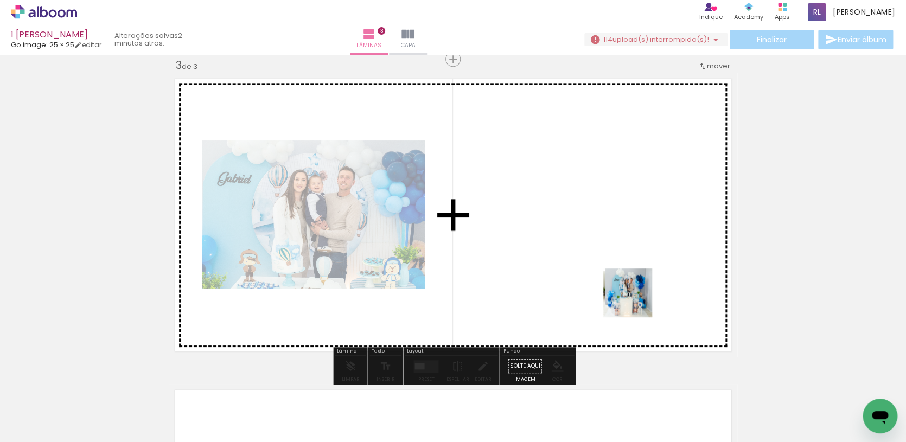
drag, startPoint x: 666, startPoint y: 399, endPoint x: 632, endPoint y: 290, distance: 114.3
click at [632, 290] on quentale-workspace at bounding box center [453, 221] width 906 height 442
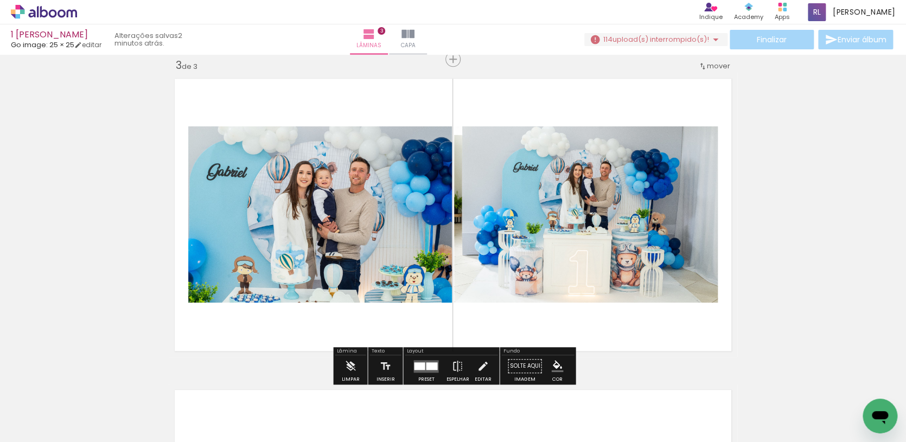
scroll to position [0, 4272]
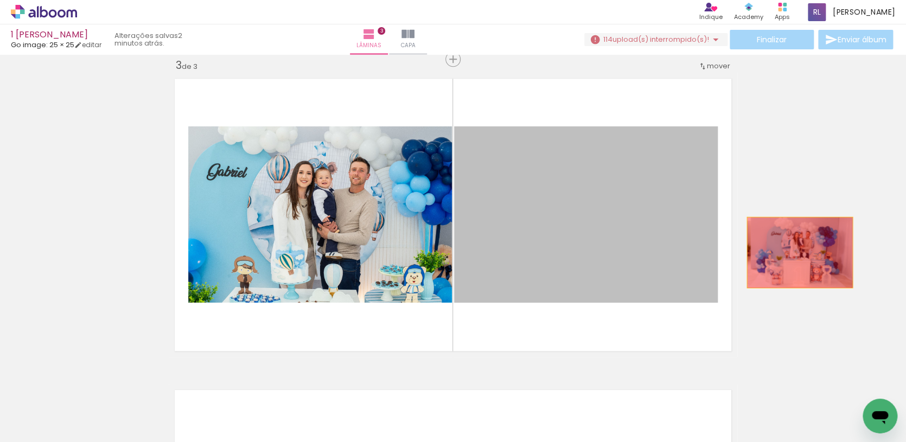
drag, startPoint x: 659, startPoint y: 250, endPoint x: 804, endPoint y: 253, distance: 144.9
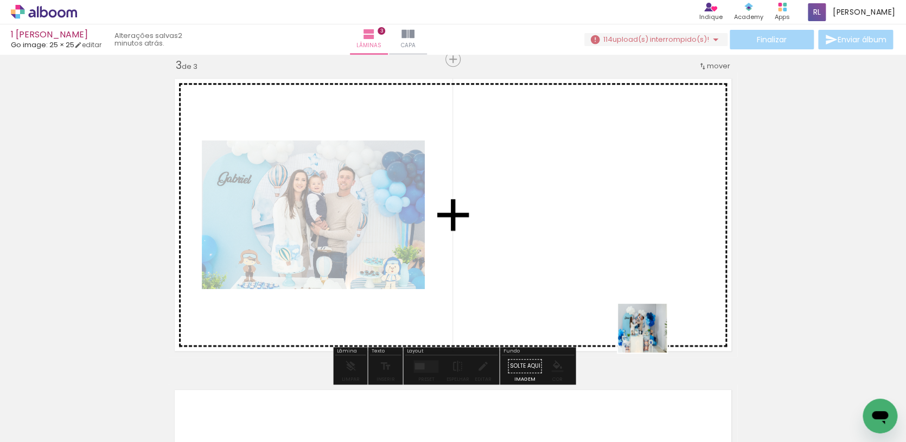
drag, startPoint x: 658, startPoint y: 398, endPoint x: 647, endPoint y: 324, distance: 74.7
click at [648, 326] on quentale-workspace at bounding box center [453, 221] width 906 height 442
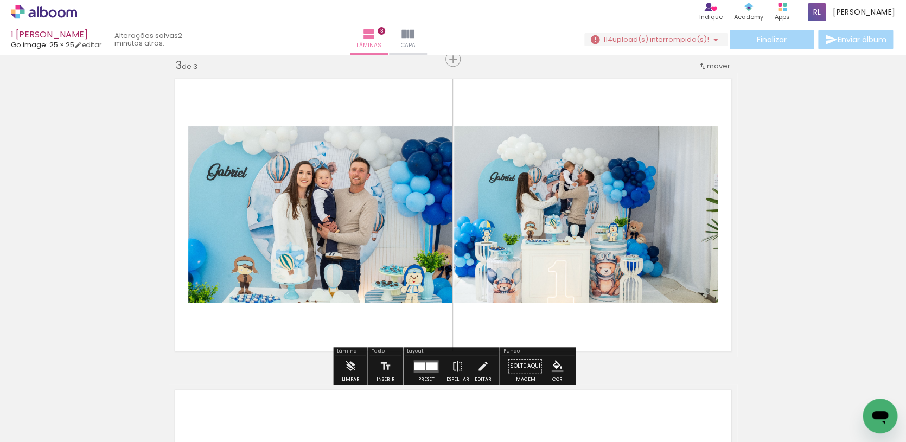
scroll to position [0, 4374]
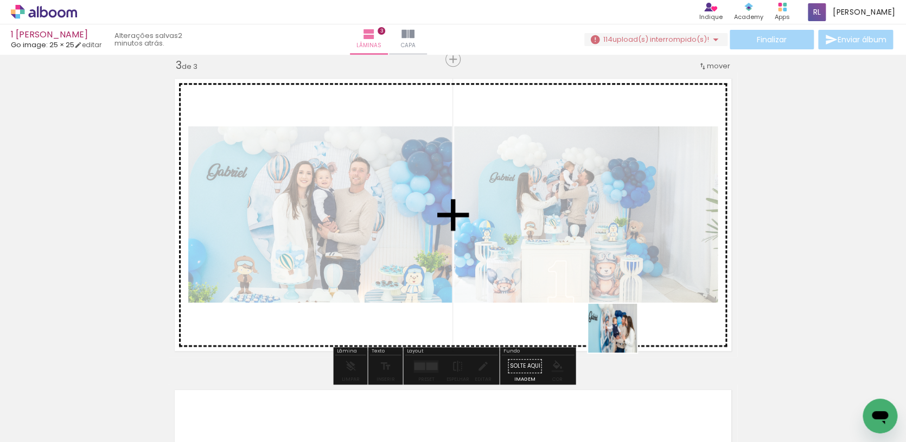
drag, startPoint x: 617, startPoint y: 406, endPoint x: 621, endPoint y: 335, distance: 71.2
click at [621, 335] on quentale-workspace at bounding box center [453, 221] width 906 height 442
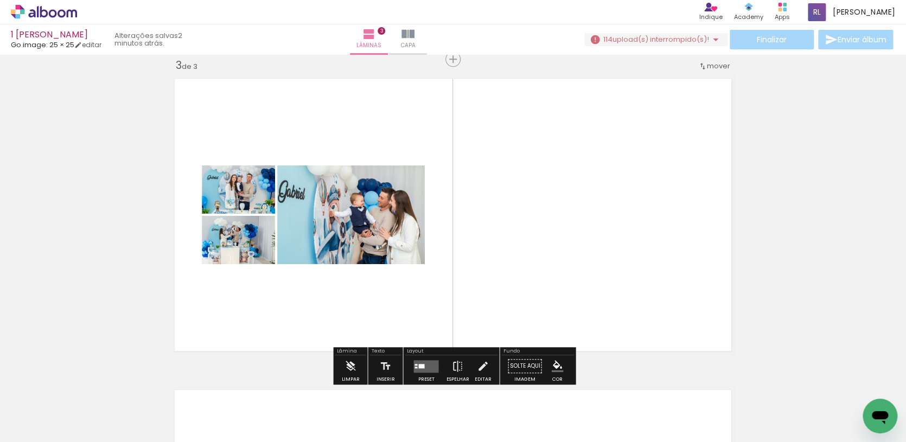
scroll to position [0, 4559]
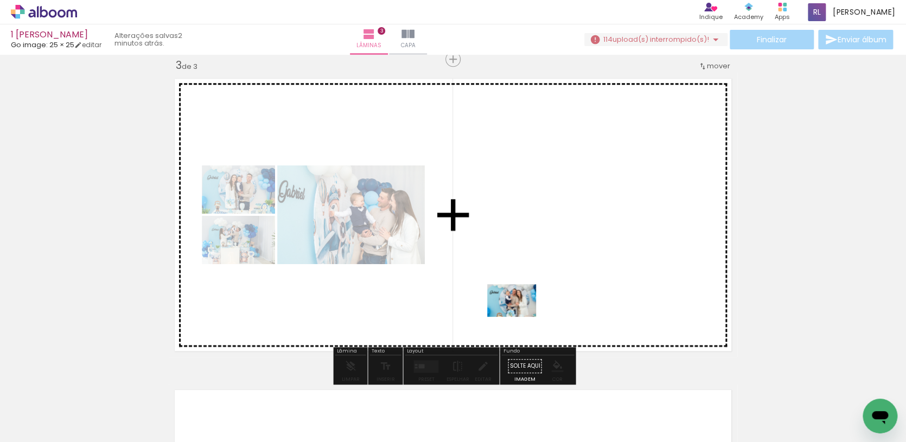
drag, startPoint x: 492, startPoint y: 407, endPoint x: 520, endPoint y: 317, distance: 94.4
click at [520, 317] on quentale-workspace at bounding box center [453, 221] width 906 height 442
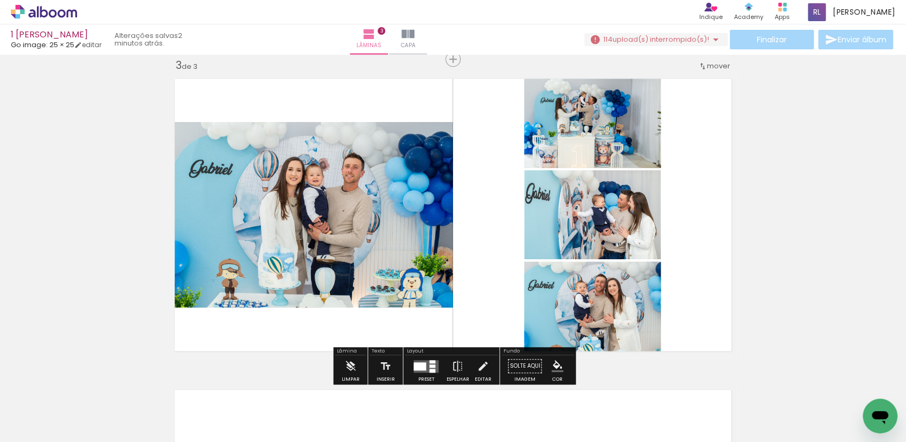
scroll to position [0, 4654]
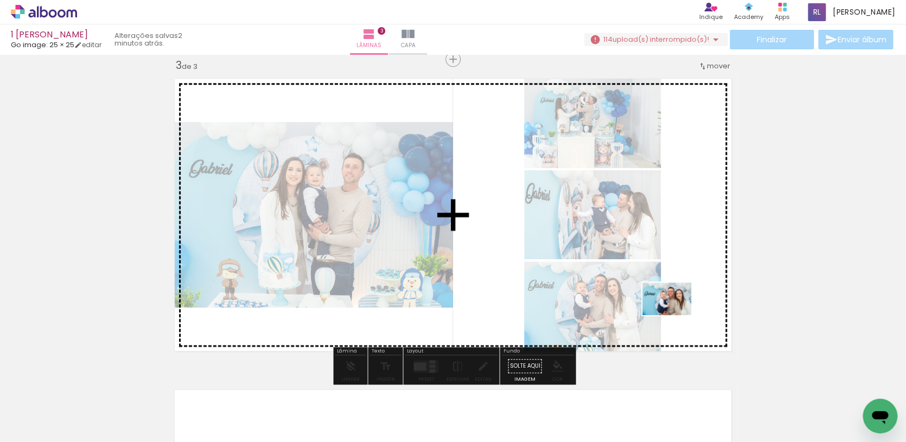
drag, startPoint x: 465, startPoint y: 409, endPoint x: 675, endPoint y: 315, distance: 229.8
click at [675, 315] on quentale-workspace at bounding box center [453, 221] width 906 height 442
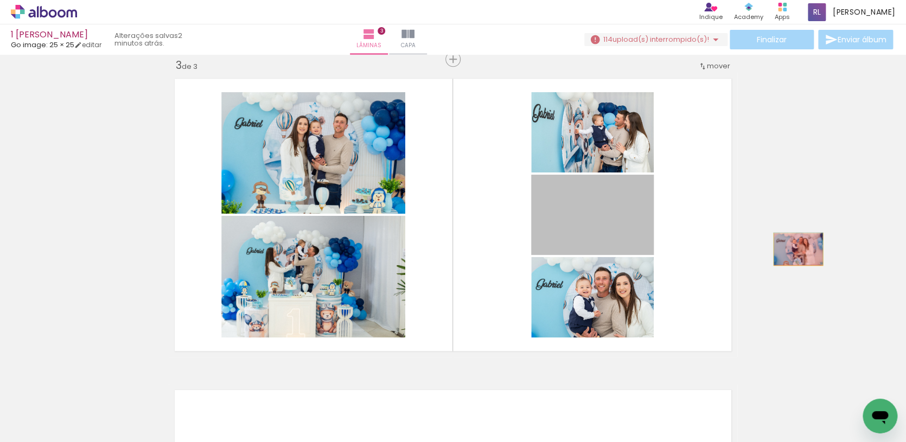
drag, startPoint x: 636, startPoint y: 246, endPoint x: 798, endPoint y: 250, distance: 161.7
click at [798, 250] on div "Inserir lâmina 1 de 3 Inserir lâmina 2 de 3 Inserir lâmina 3 de 3" at bounding box center [453, 45] width 906 height 1246
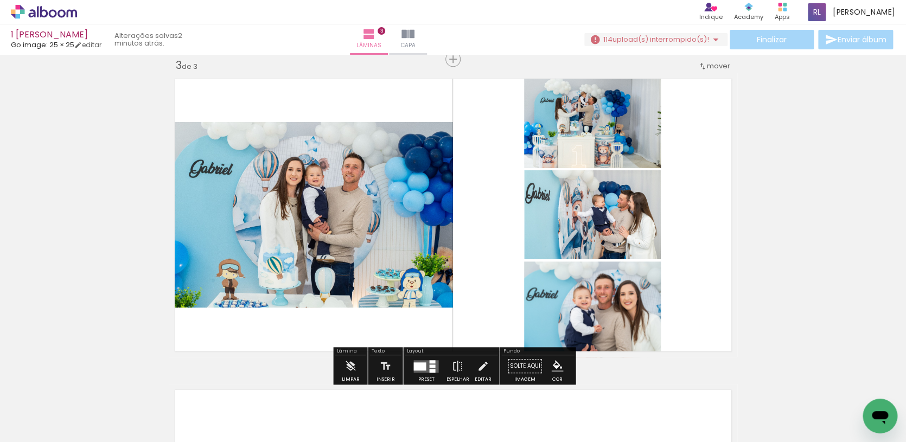
scroll to position [0, 4673]
click at [429, 367] on div at bounding box center [432, 365] width 6 height 3
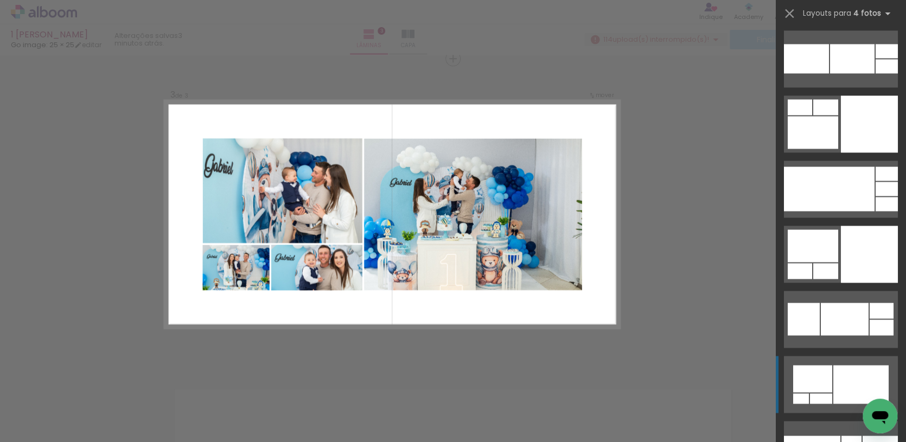
scroll to position [4995, 0]
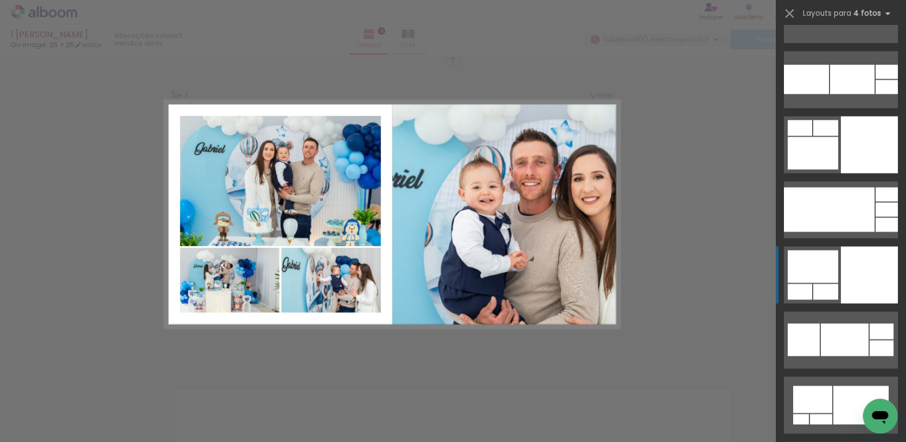
click at [815, 277] on div at bounding box center [813, 266] width 50 height 33
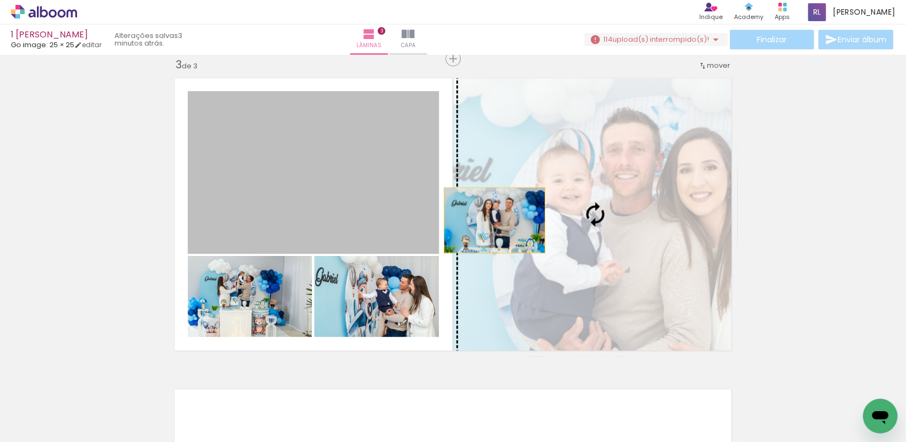
drag, startPoint x: 398, startPoint y: 222, endPoint x: 559, endPoint y: 229, distance: 160.7
click at [0, 0] on slot at bounding box center [0, 0] width 0 height 0
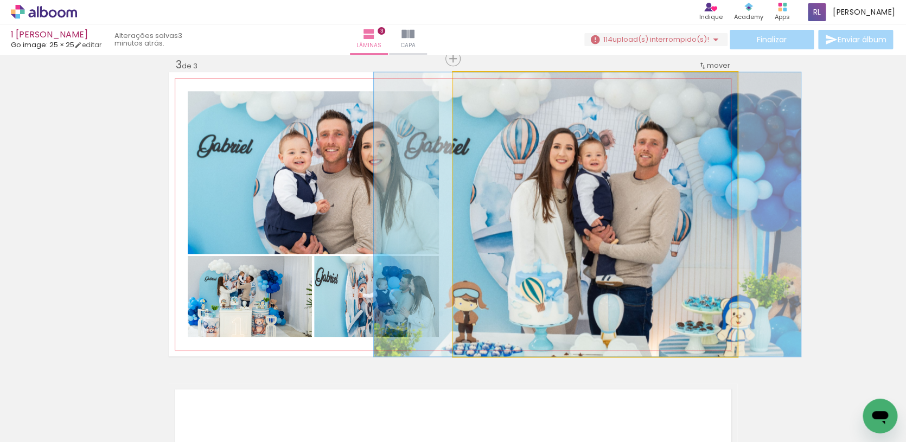
drag, startPoint x: 565, startPoint y: 239, endPoint x: 558, endPoint y: 236, distance: 8.1
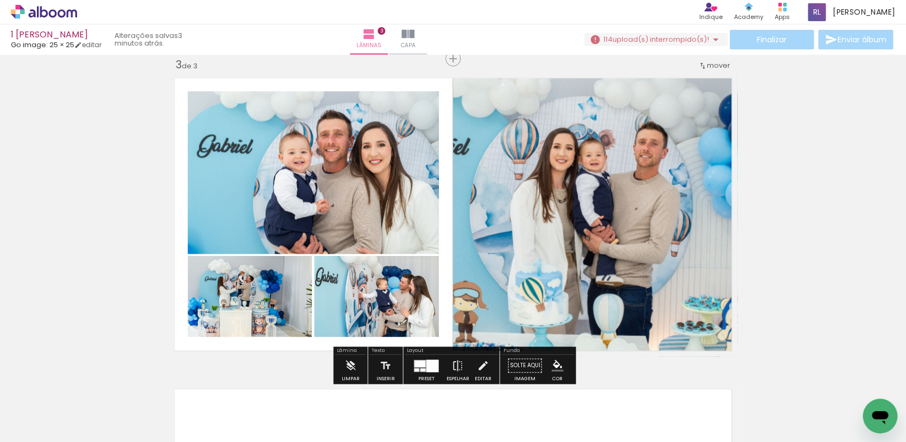
click at [422, 358] on div at bounding box center [425, 366] width 29 height 22
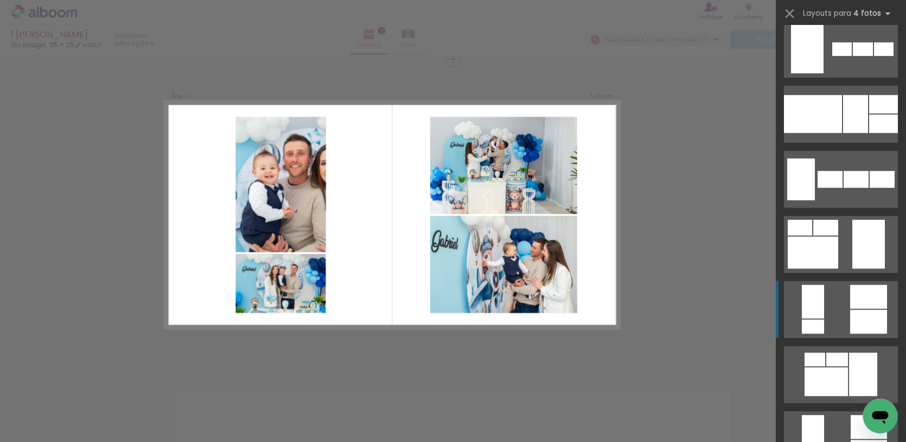
scroll to position [6643, 0]
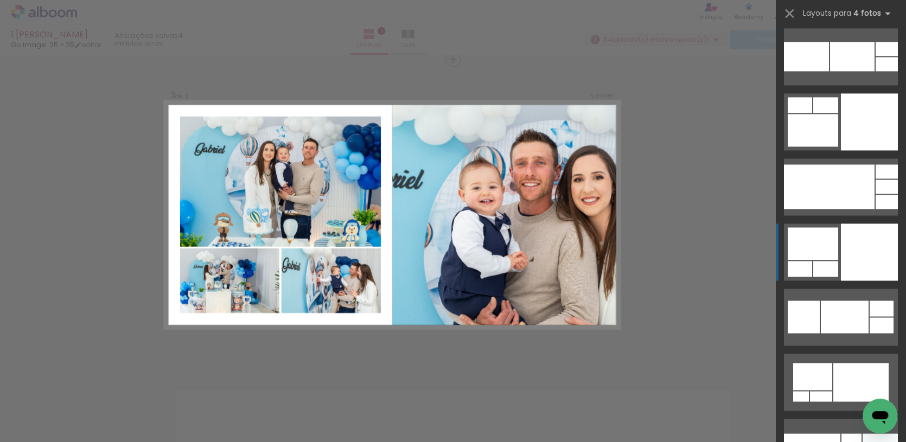
scroll to position [5021, 0]
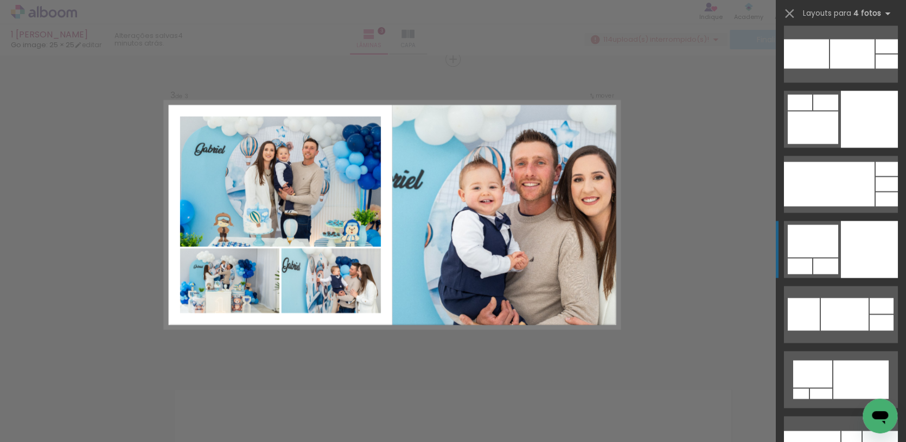
click at [814, 257] on div at bounding box center [813, 241] width 50 height 33
click at [834, 246] on div at bounding box center [813, 241] width 50 height 33
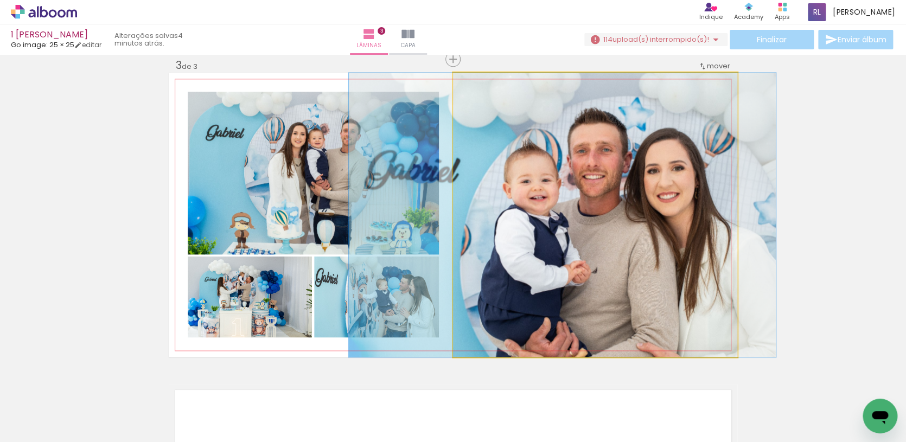
drag, startPoint x: 624, startPoint y: 231, endPoint x: 627, endPoint y: 222, distance: 9.1
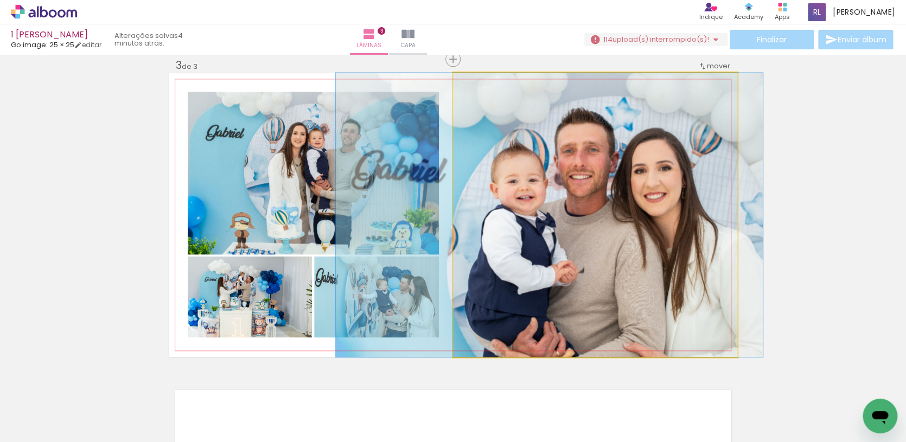
drag, startPoint x: 658, startPoint y: 215, endPoint x: 645, endPoint y: 212, distance: 13.4
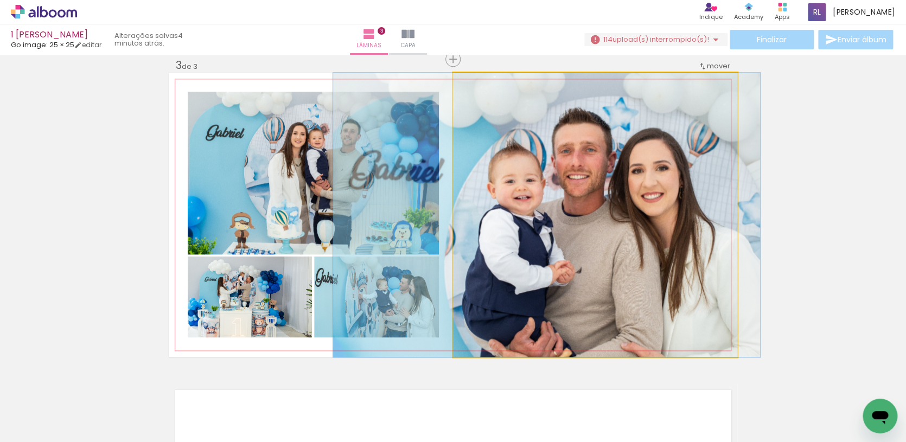
click at [717, 213] on quentale-photo at bounding box center [595, 215] width 284 height 284
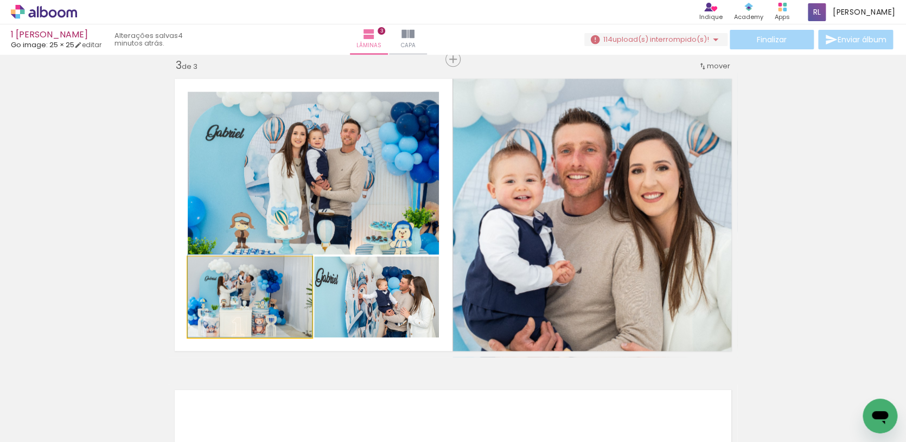
drag, startPoint x: 258, startPoint y: 307, endPoint x: 275, endPoint y: 300, distance: 18.2
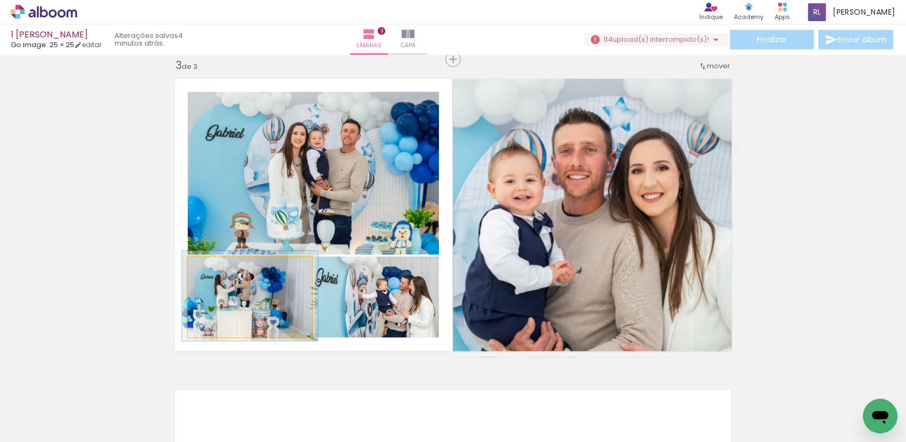
type paper-slider "109"
drag, startPoint x: 215, startPoint y: 271, endPoint x: 232, endPoint y: 291, distance: 26.5
click at [219, 271] on div at bounding box center [217, 268] width 10 height 10
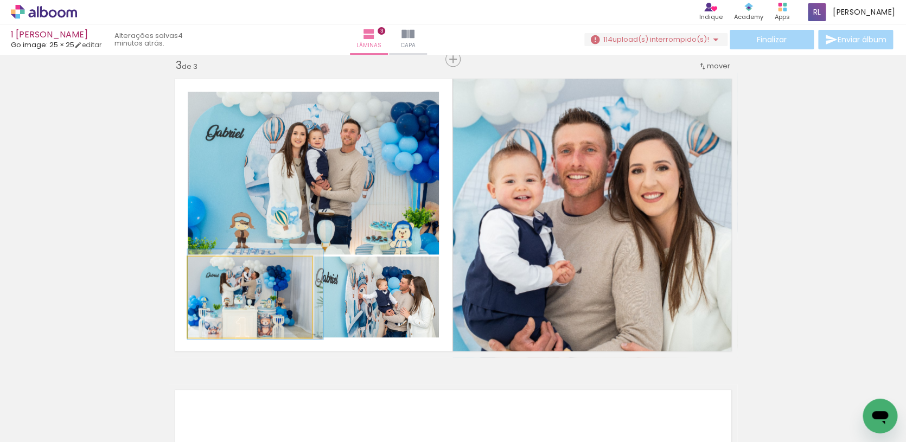
drag, startPoint x: 243, startPoint y: 299, endPoint x: 234, endPoint y: 268, distance: 32.6
click at [272, 298] on div at bounding box center [256, 294] width 136 height 90
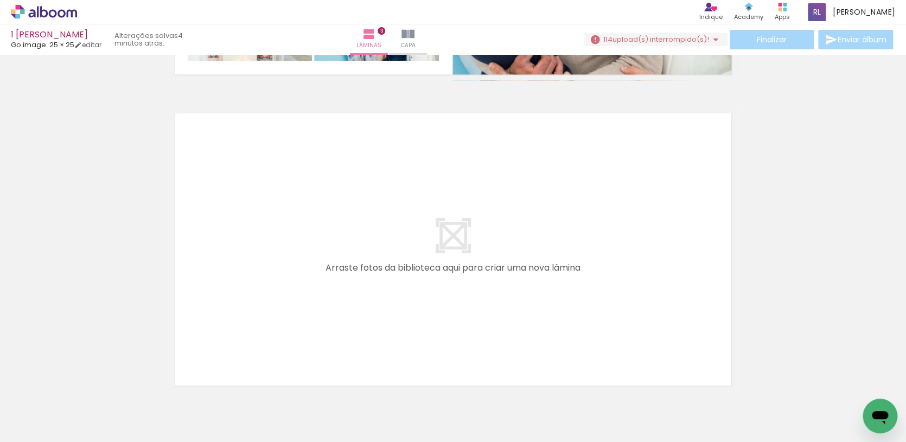
scroll to position [0, 4749]
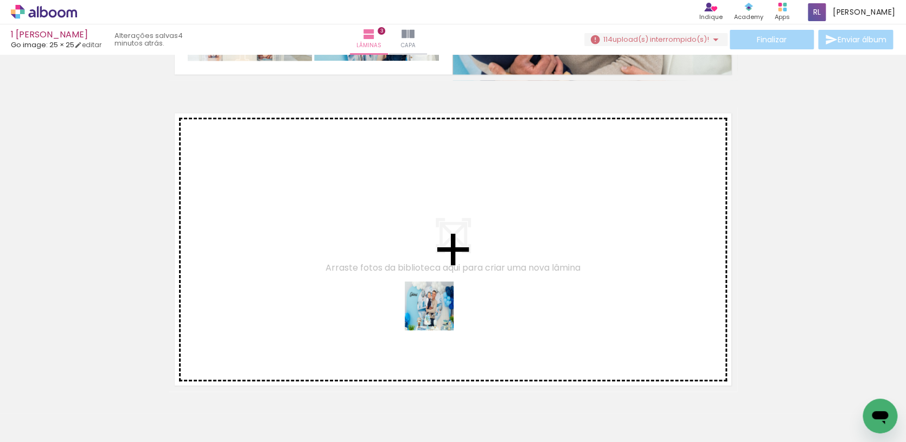
drag, startPoint x: 423, startPoint y: 406, endPoint x: 439, endPoint y: 309, distance: 98.4
click at [439, 309] on quentale-workspace at bounding box center [453, 221] width 906 height 442
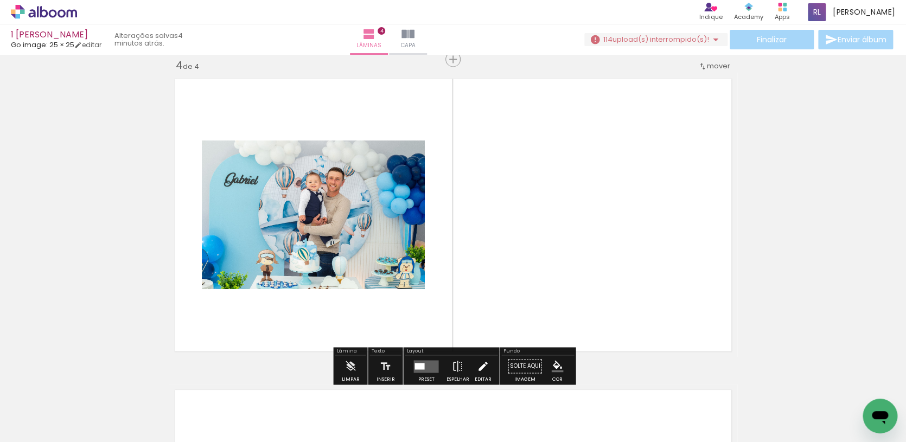
scroll to position [948, 0]
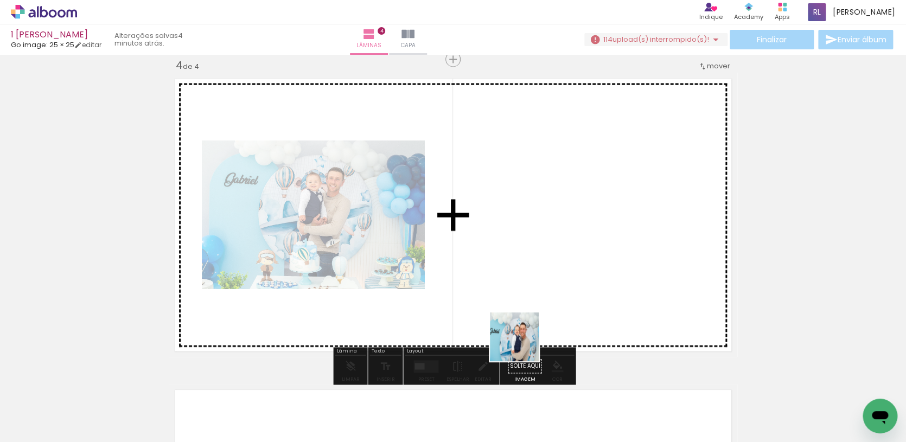
drag, startPoint x: 530, startPoint y: 369, endPoint x: 521, endPoint y: 335, distance: 34.7
click at [521, 335] on quentale-workspace at bounding box center [453, 221] width 906 height 442
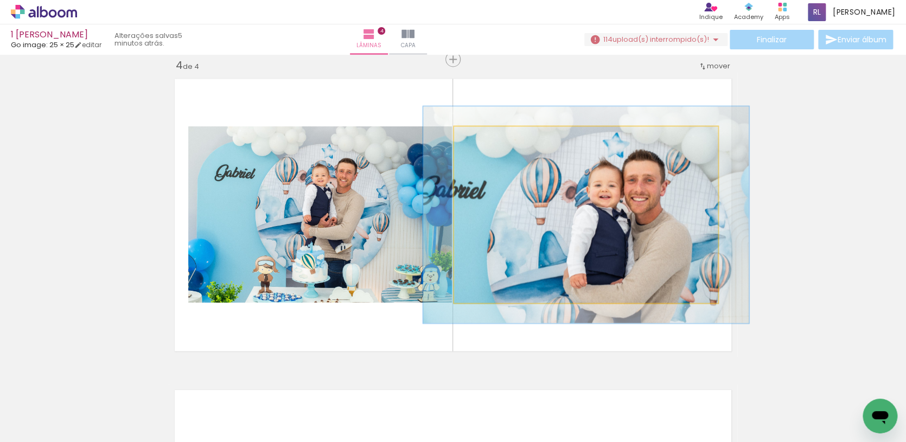
drag, startPoint x: 480, startPoint y: 135, endPoint x: 489, endPoint y: 136, distance: 8.7
type paper-slider "123"
click at [489, 136] on div at bounding box center [488, 138] width 10 height 10
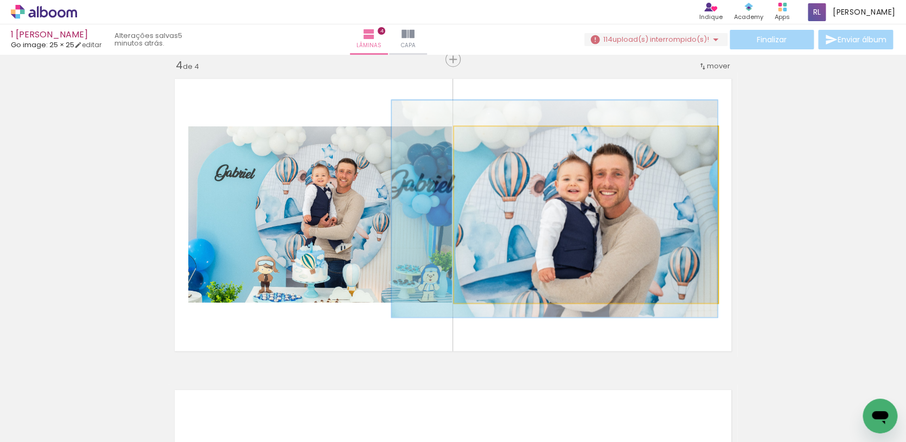
drag, startPoint x: 526, startPoint y: 170, endPoint x: 470, endPoint y: 164, distance: 56.2
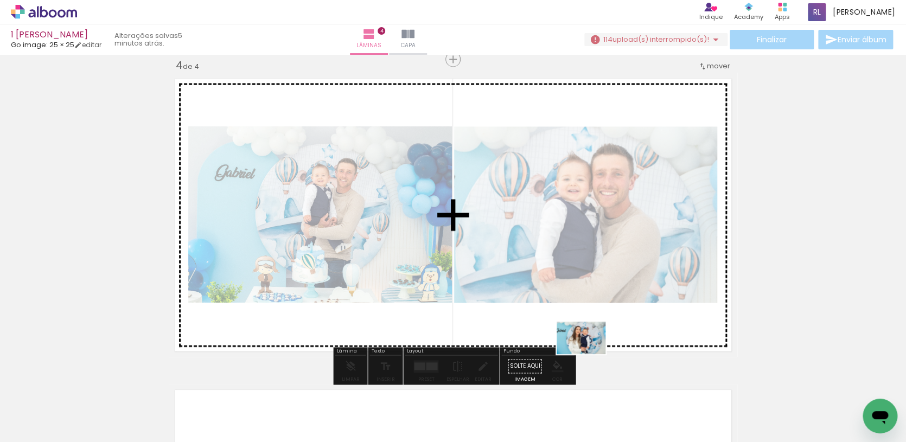
drag, startPoint x: 592, startPoint y: 396, endPoint x: 586, endPoint y: 352, distance: 44.4
click at [589, 353] on quentale-workspace at bounding box center [453, 221] width 906 height 442
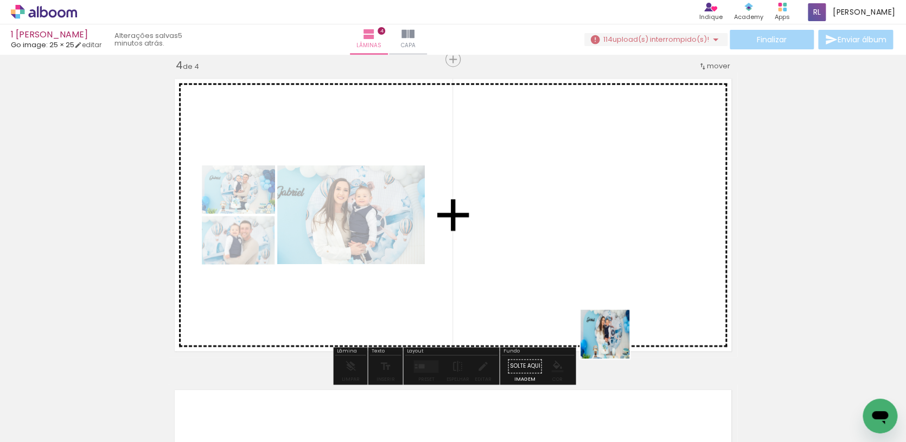
drag, startPoint x: 647, startPoint y: 405, endPoint x: 600, endPoint y: 322, distance: 94.8
click at [600, 322] on quentale-workspace at bounding box center [453, 221] width 906 height 442
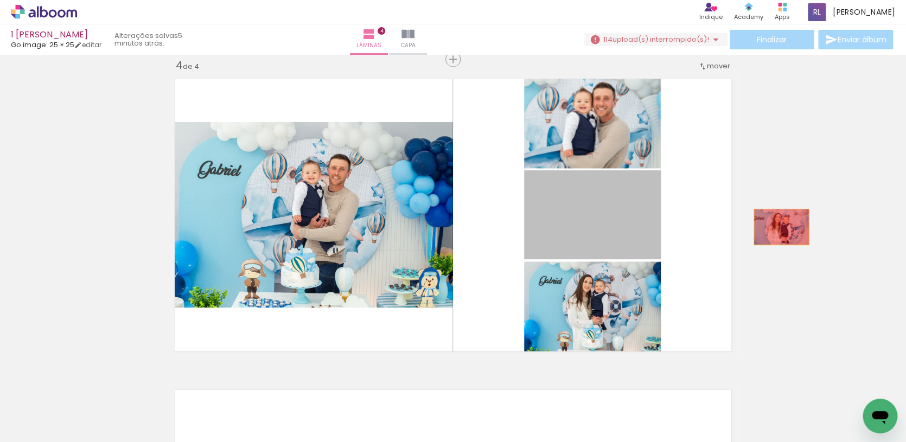
drag, startPoint x: 637, startPoint y: 227, endPoint x: 782, endPoint y: 227, distance: 144.9
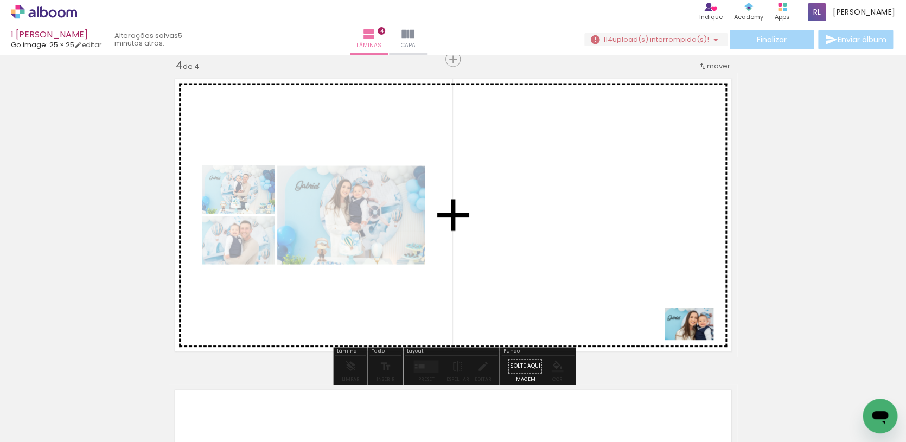
drag, startPoint x: 755, startPoint y: 398, endPoint x: 697, endPoint y: 340, distance: 81.7
click at [697, 340] on quentale-workspace at bounding box center [453, 221] width 906 height 442
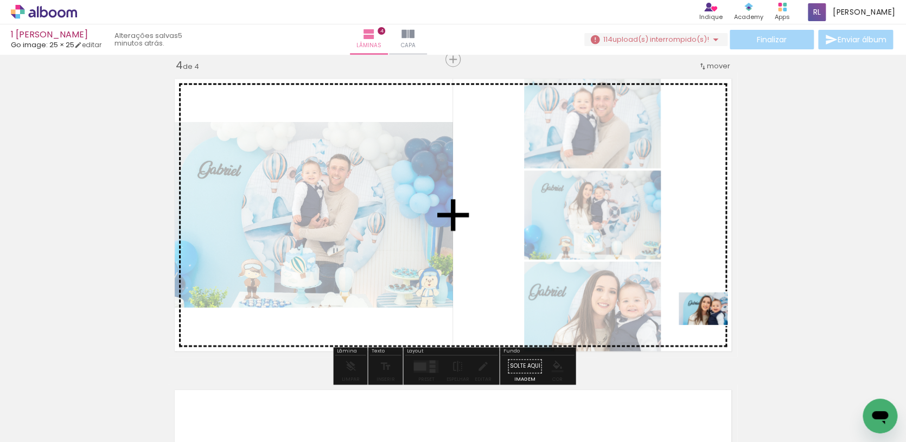
drag, startPoint x: 723, startPoint y: 392, endPoint x: 709, endPoint y: 325, distance: 68.7
click at [711, 325] on quentale-workspace at bounding box center [453, 221] width 906 height 442
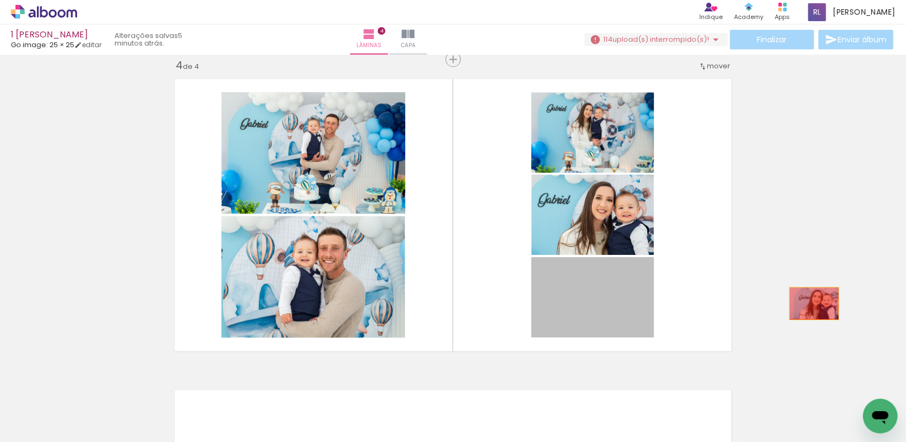
drag, startPoint x: 719, startPoint y: 304, endPoint x: 815, endPoint y: 303, distance: 95.5
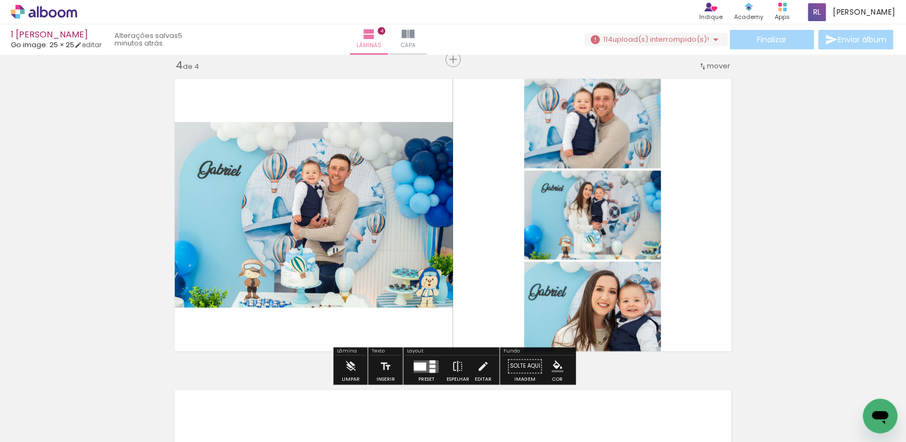
click at [430, 367] on div at bounding box center [432, 365] width 6 height 3
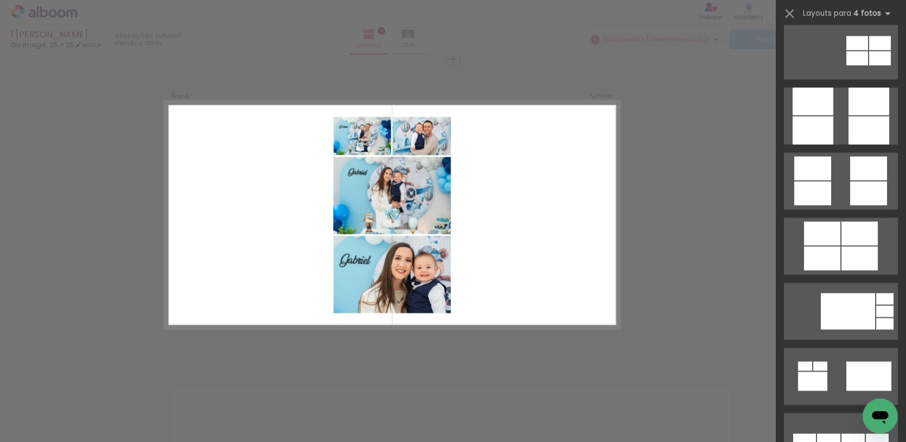
scroll to position [3024, 0]
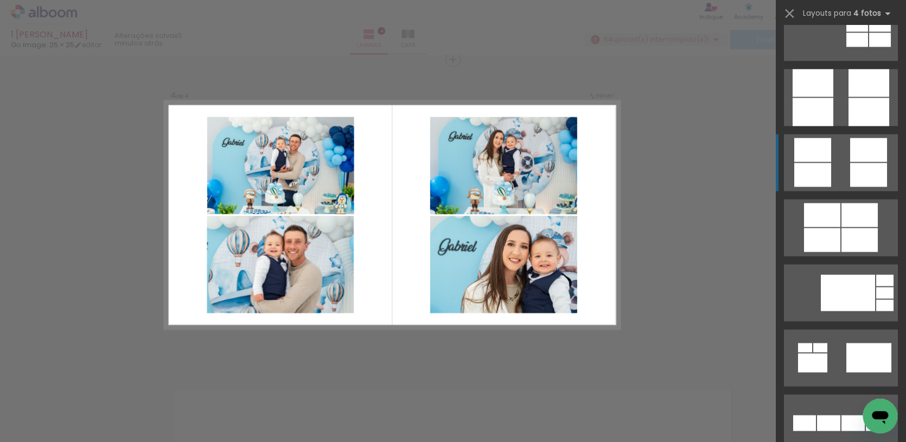
click at [846, 145] on quentale-layouter at bounding box center [841, 162] width 114 height 57
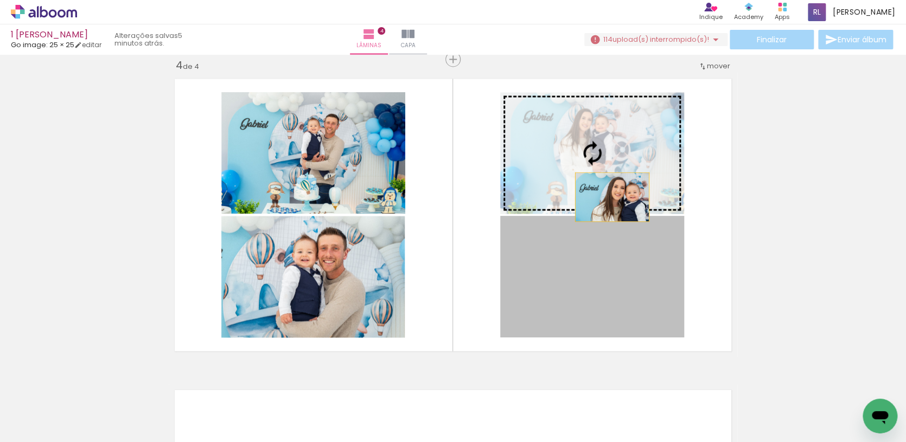
drag, startPoint x: 615, startPoint y: 282, endPoint x: 611, endPoint y: 184, distance: 97.7
click at [0, 0] on slot at bounding box center [0, 0] width 0 height 0
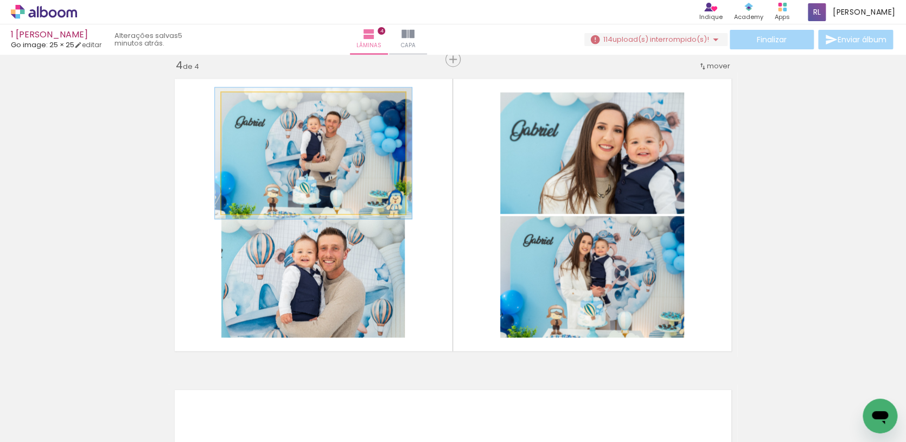
type paper-slider "107"
click at [252, 109] on div at bounding box center [249, 103] width 17 height 17
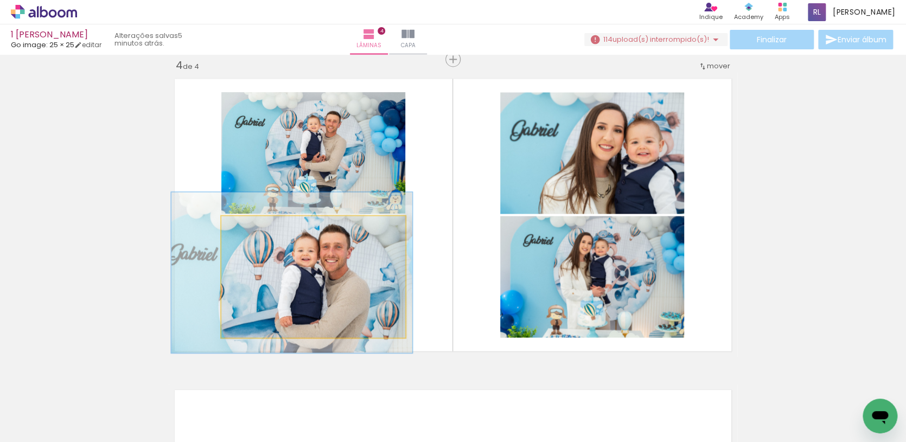
drag, startPoint x: 260, startPoint y: 231, endPoint x: 272, endPoint y: 238, distance: 13.6
type paper-slider "131"
click at [264, 233] on div at bounding box center [259, 227] width 17 height 17
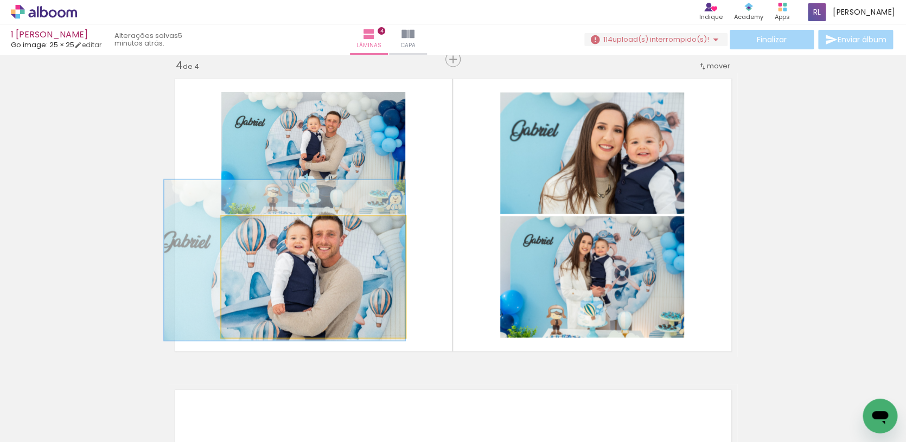
drag, startPoint x: 313, startPoint y: 269, endPoint x: 285, endPoint y: 260, distance: 28.7
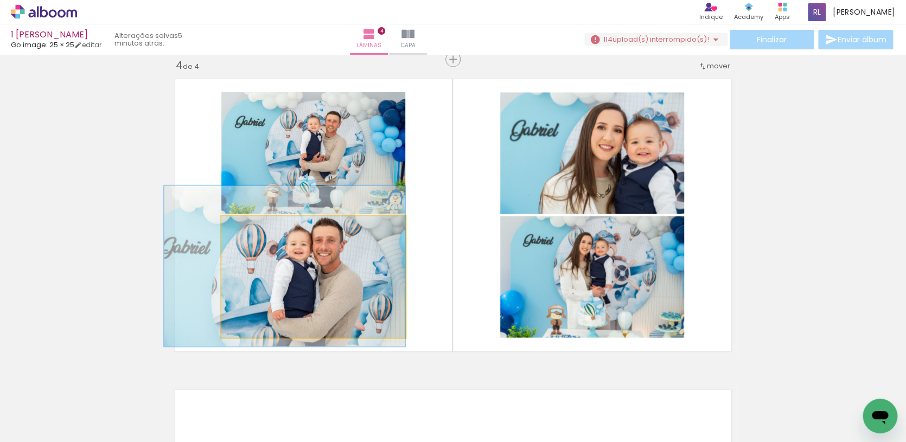
drag, startPoint x: 282, startPoint y: 264, endPoint x: 278, endPoint y: 269, distance: 5.9
click at [354, 276] on div at bounding box center [284, 266] width 241 height 161
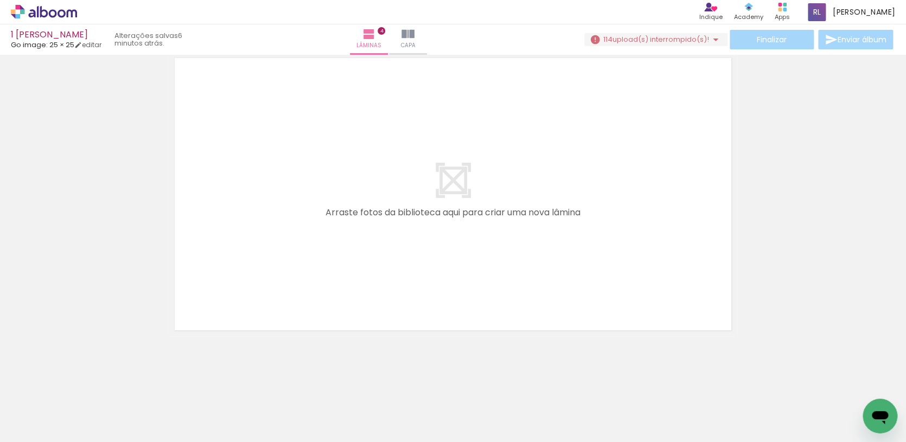
scroll to position [0, 5159]
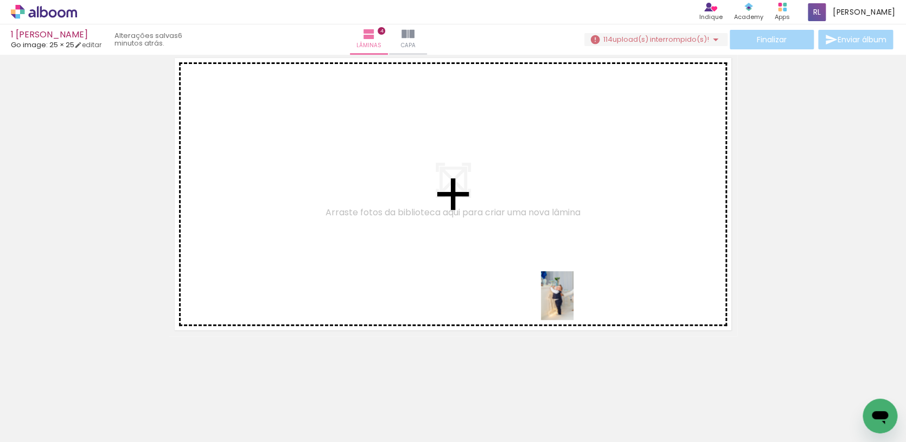
drag, startPoint x: 599, startPoint y: 399, endPoint x: 573, endPoint y: 304, distance: 98.3
click at [573, 304] on quentale-workspace at bounding box center [453, 221] width 906 height 442
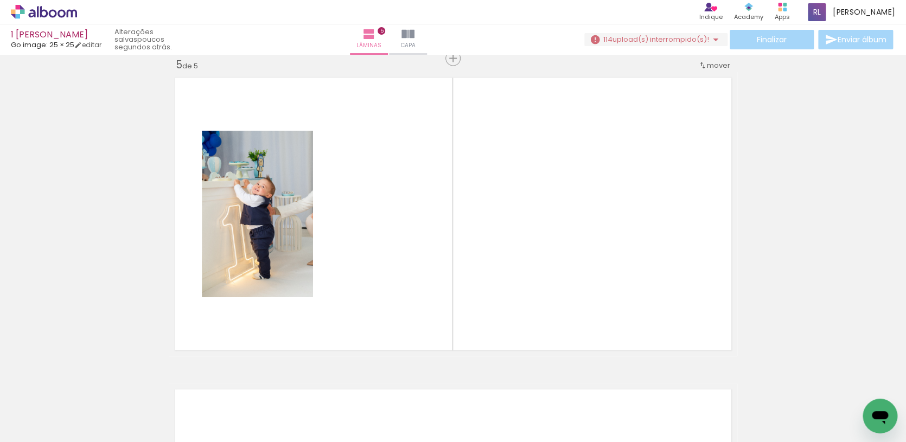
scroll to position [0, 7318]
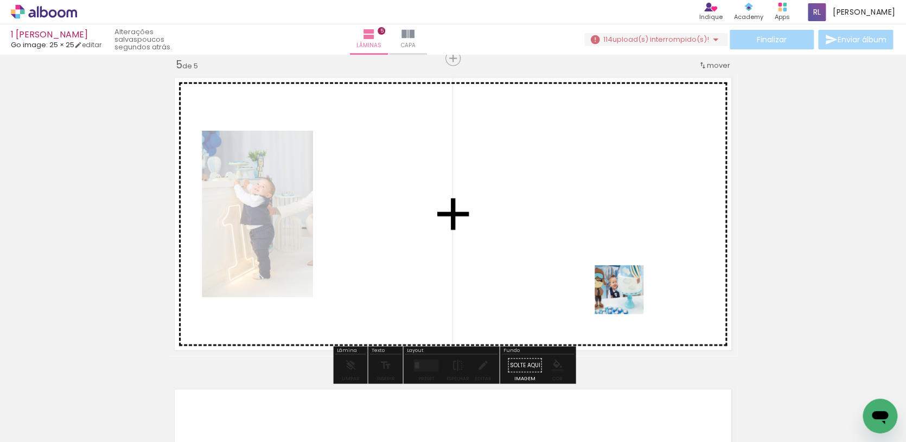
drag, startPoint x: 739, startPoint y: 405, endPoint x: 597, endPoint y: 276, distance: 192.4
click at [597, 276] on quentale-workspace at bounding box center [453, 221] width 906 height 442
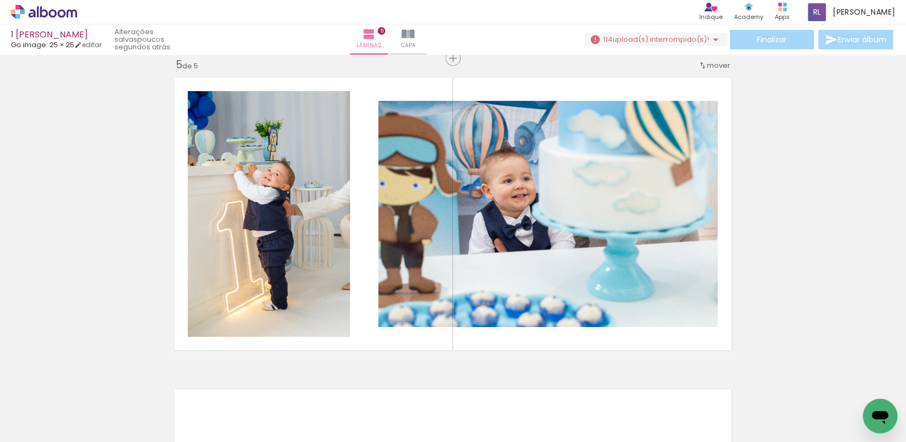
scroll to position [0, 5975]
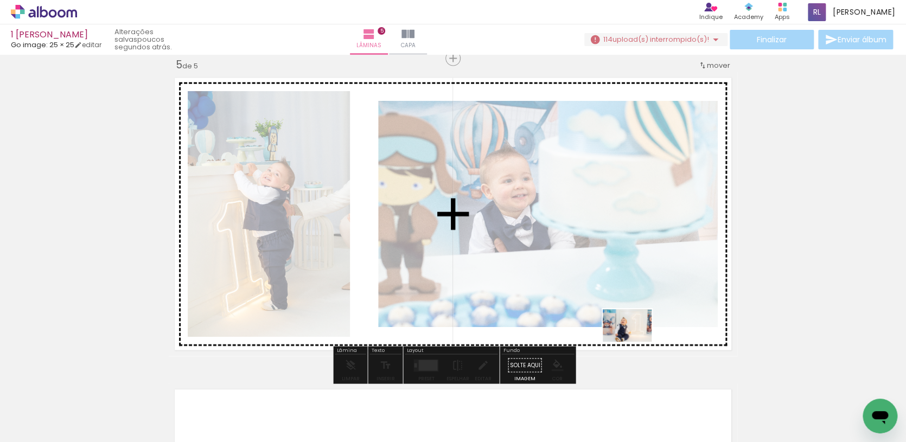
drag, startPoint x: 636, startPoint y: 380, endPoint x: 635, endPoint y: 342, distance: 38.5
click at [635, 342] on quentale-workspace at bounding box center [453, 221] width 906 height 442
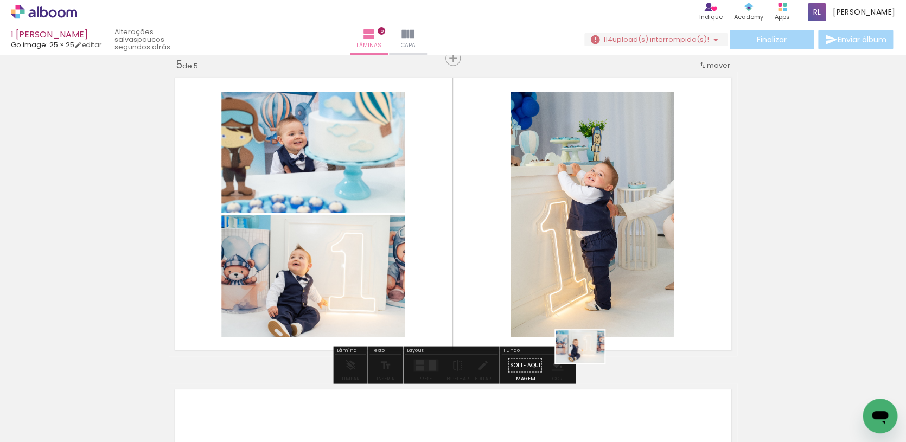
drag, startPoint x: 593, startPoint y: 407, endPoint x: 583, endPoint y: 314, distance: 93.8
click at [583, 314] on quentale-workspace at bounding box center [453, 221] width 906 height 442
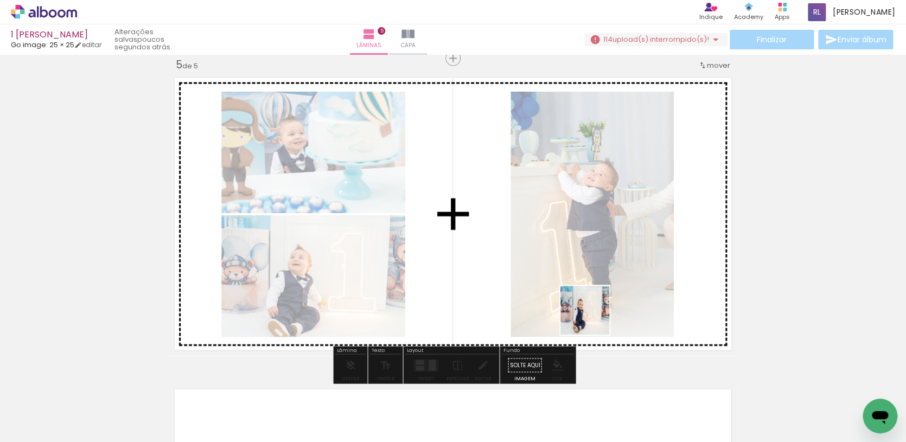
drag, startPoint x: 587, startPoint y: 408, endPoint x: 593, endPoint y: 318, distance: 90.3
click at [593, 318] on quentale-workspace at bounding box center [453, 221] width 906 height 442
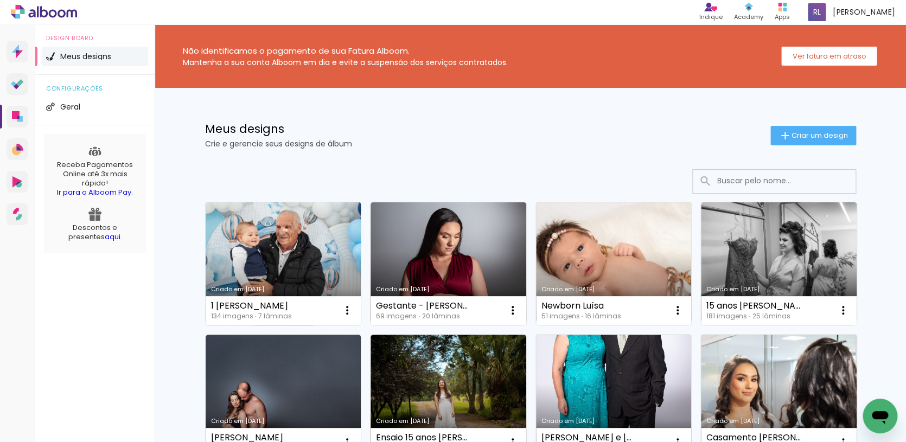
click at [302, 263] on link "Criado em [DATE]" at bounding box center [284, 263] width 156 height 123
click at [313, 254] on link "Criado em [DATE]" at bounding box center [284, 263] width 156 height 123
